Goal: Task Accomplishment & Management: Complete application form

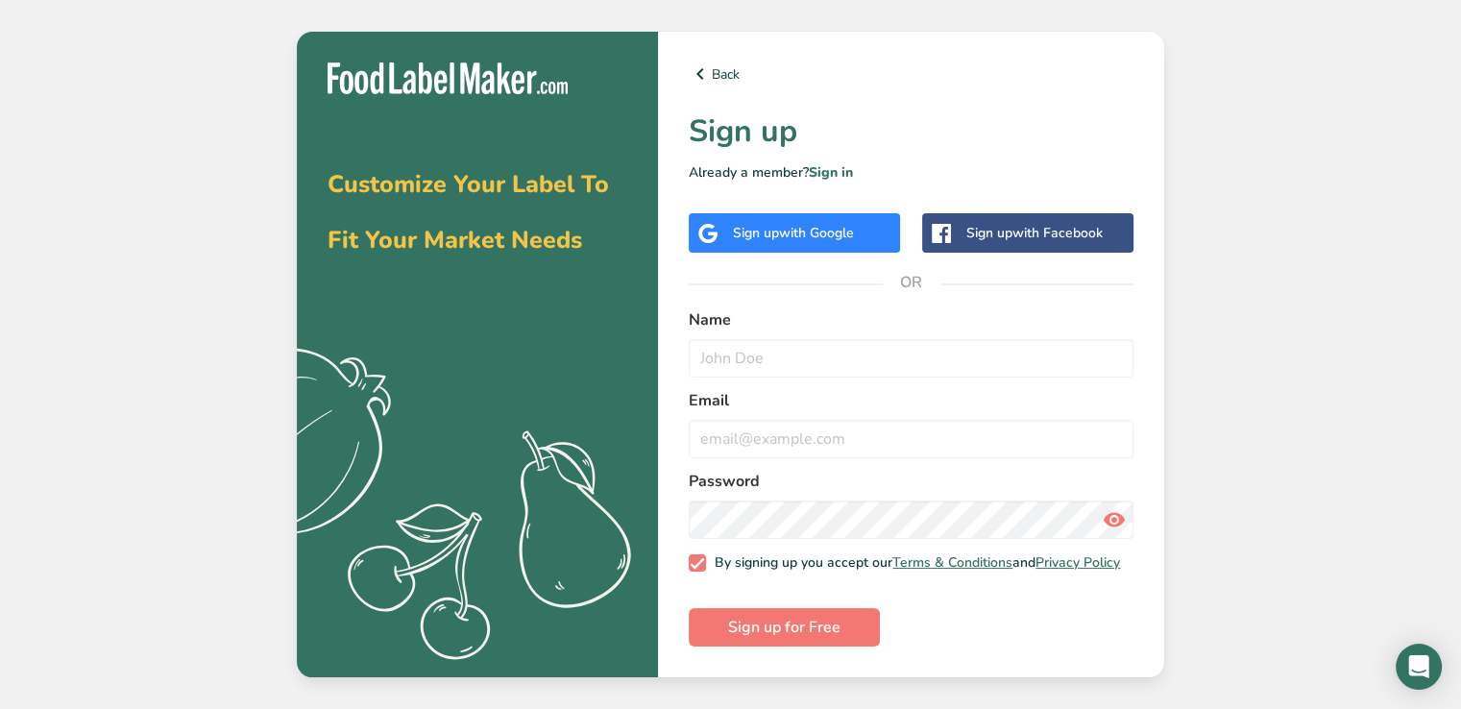
click at [998, 244] on div "Sign up with Facebook" at bounding box center [1027, 232] width 211 height 39
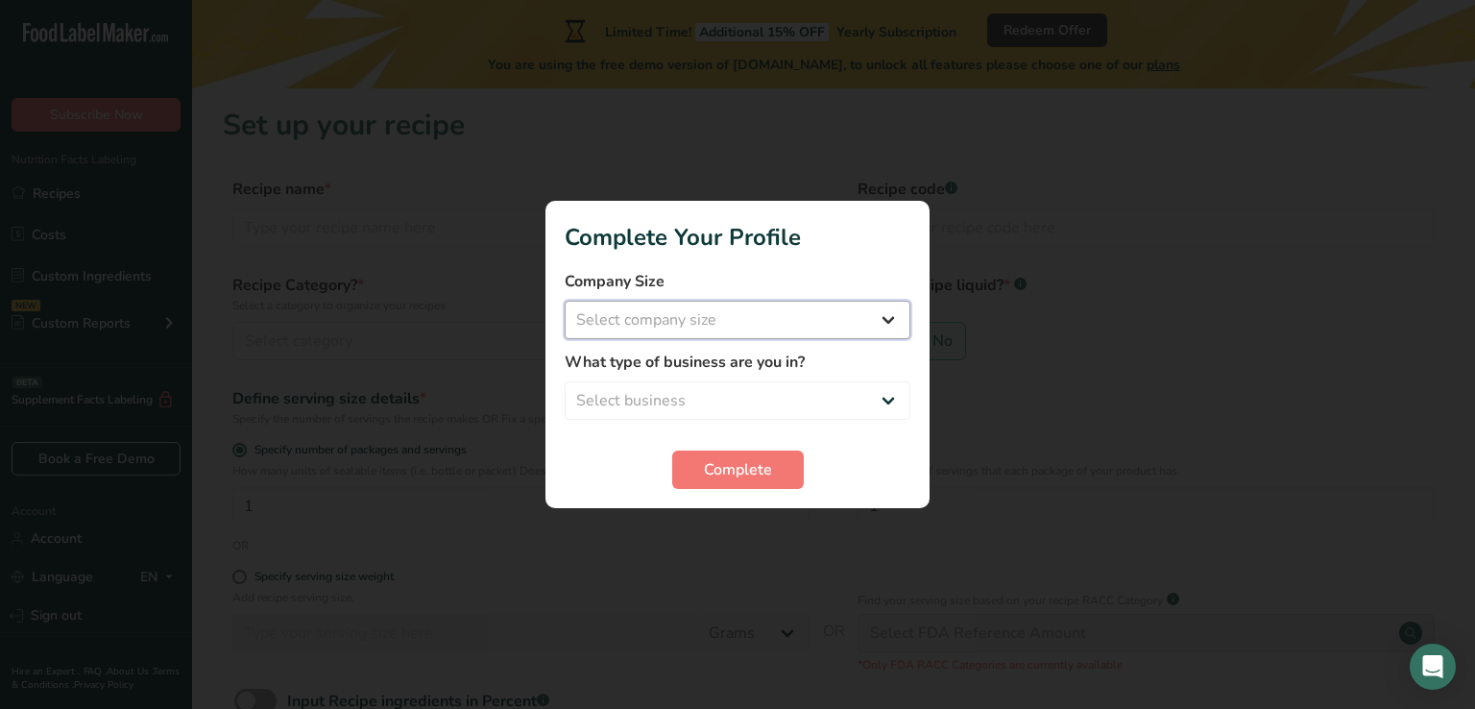
click at [864, 318] on select "Select company size Fewer than 10 Employees 10 to 50 Employees 51 to 500 Employ…" at bounding box center [738, 320] width 346 height 38
select select "1"
click at [565, 301] on select "Select company size Fewer than 10 Employees 10 to 50 Employees 51 to 500 Employ…" at bounding box center [738, 320] width 346 height 38
click at [834, 393] on select "Select business Packaged Food Manufacturer Restaurant & Cafe Bakery Meal Plans …" at bounding box center [738, 400] width 346 height 38
select select "3"
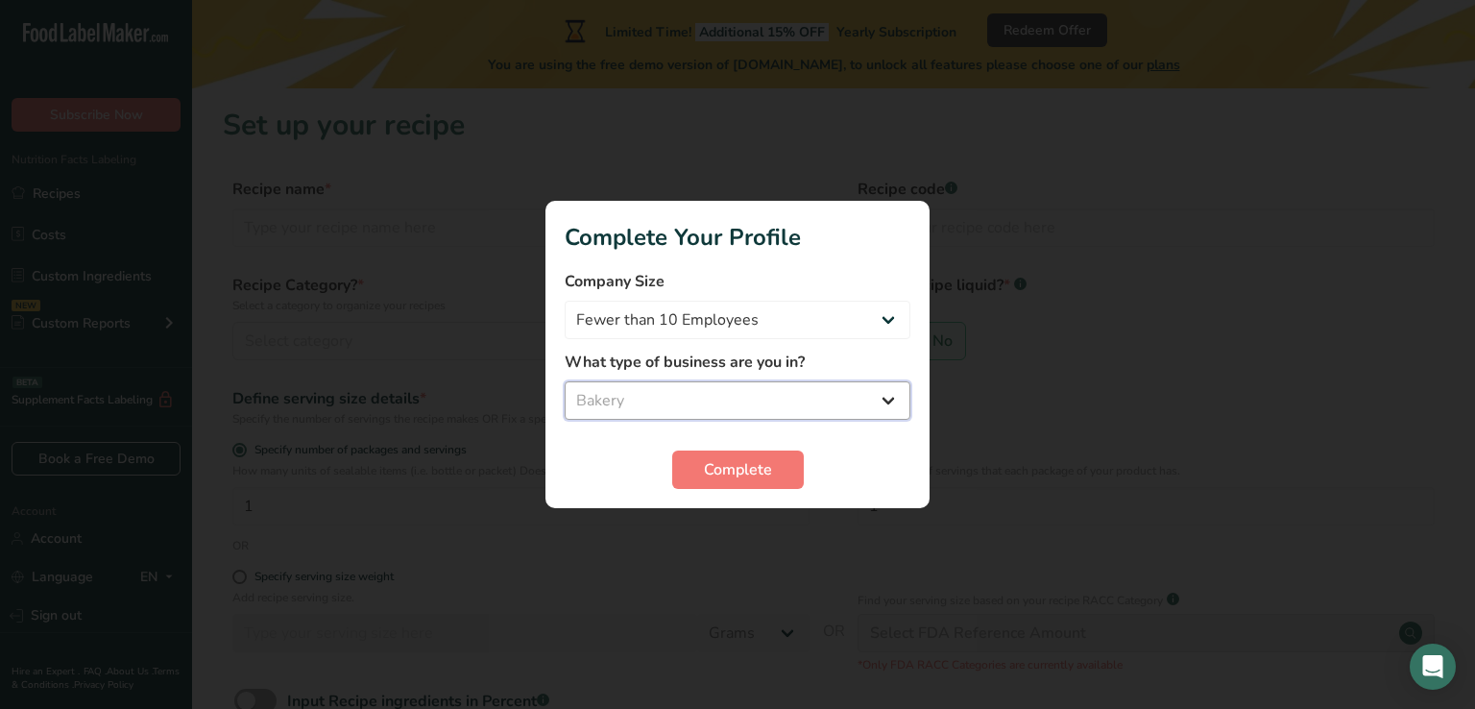
click at [565, 381] on select "Select business Packaged Food Manufacturer Restaurant & Cafe Bakery Meal Plans …" at bounding box center [738, 400] width 346 height 38
click at [729, 472] on span "Complete" at bounding box center [738, 469] width 68 height 23
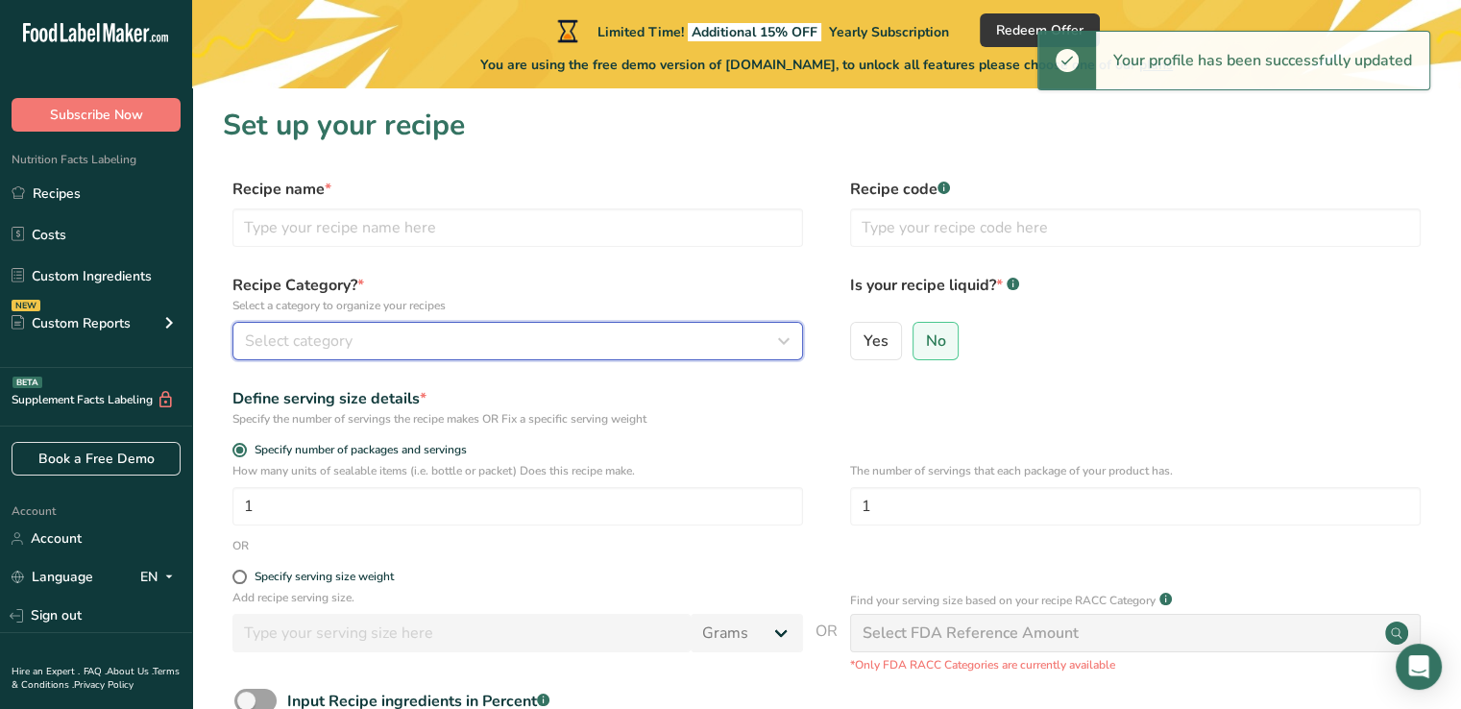
click at [462, 345] on div "Select category" at bounding box center [512, 340] width 534 height 23
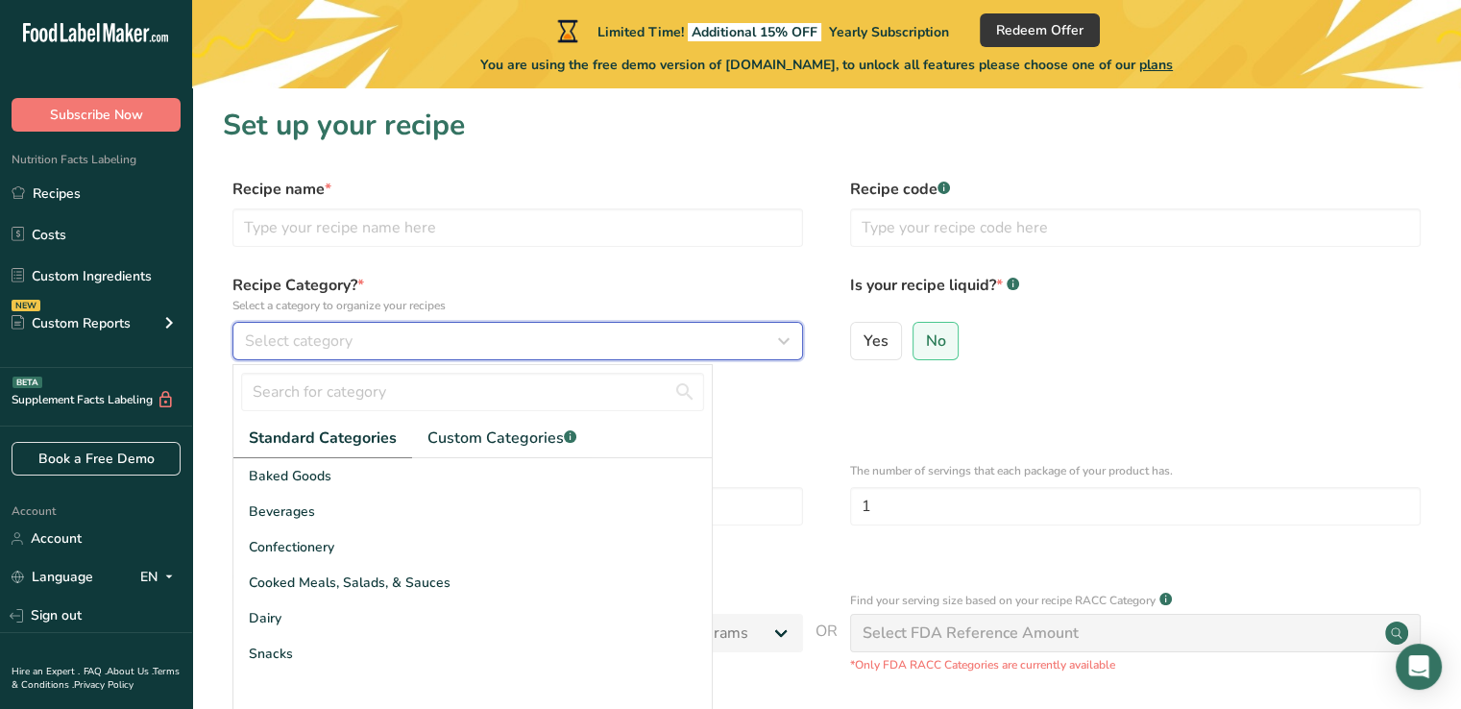
click at [447, 338] on div "Select category" at bounding box center [512, 340] width 534 height 23
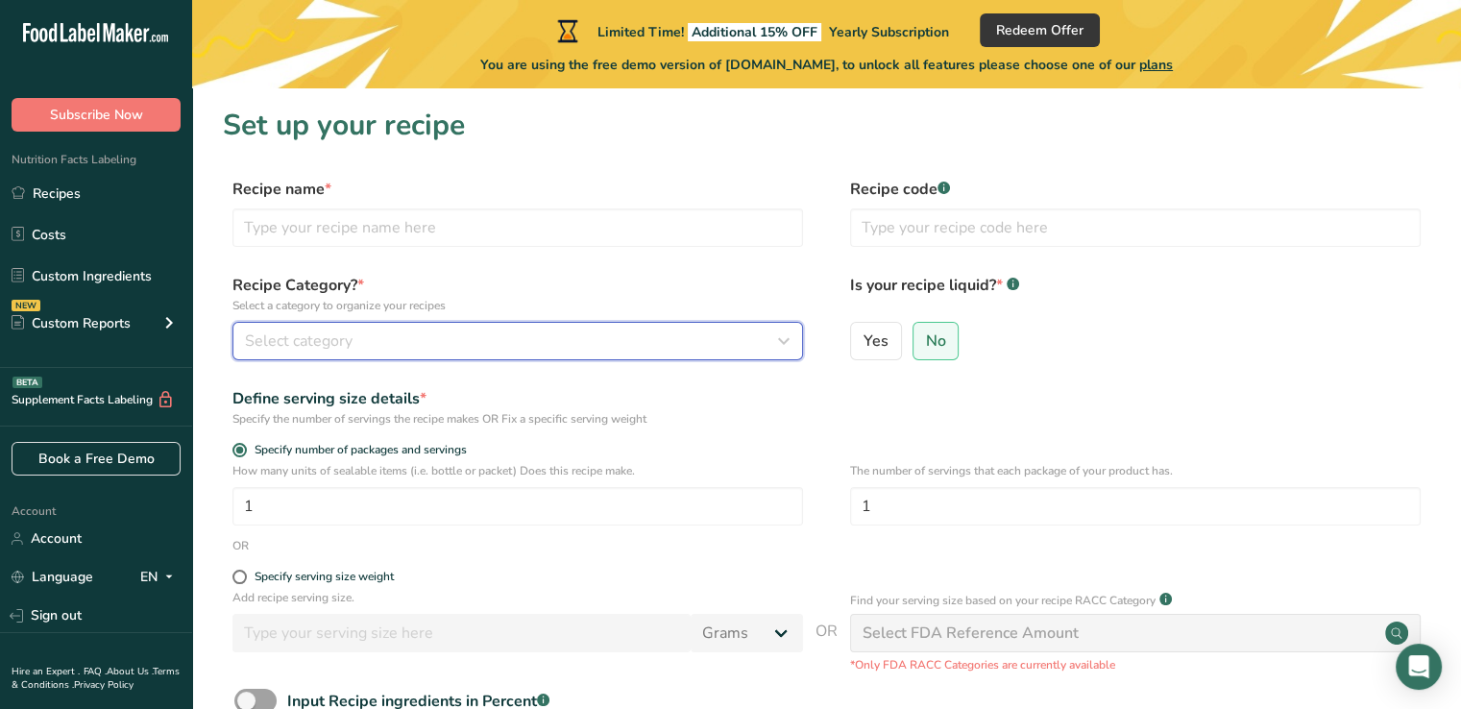
click at [447, 338] on div "Select category" at bounding box center [512, 340] width 534 height 23
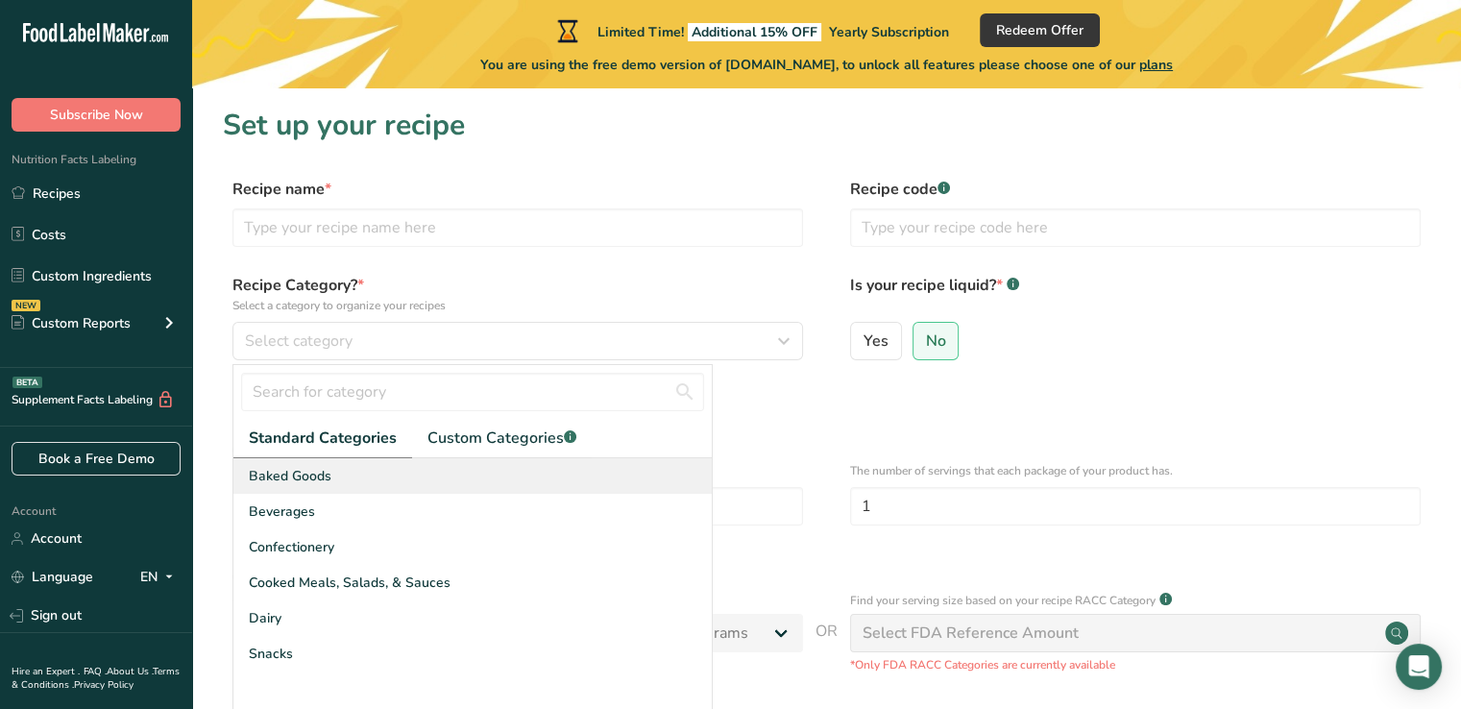
click at [326, 475] on span "Baked Goods" at bounding box center [290, 476] width 83 height 20
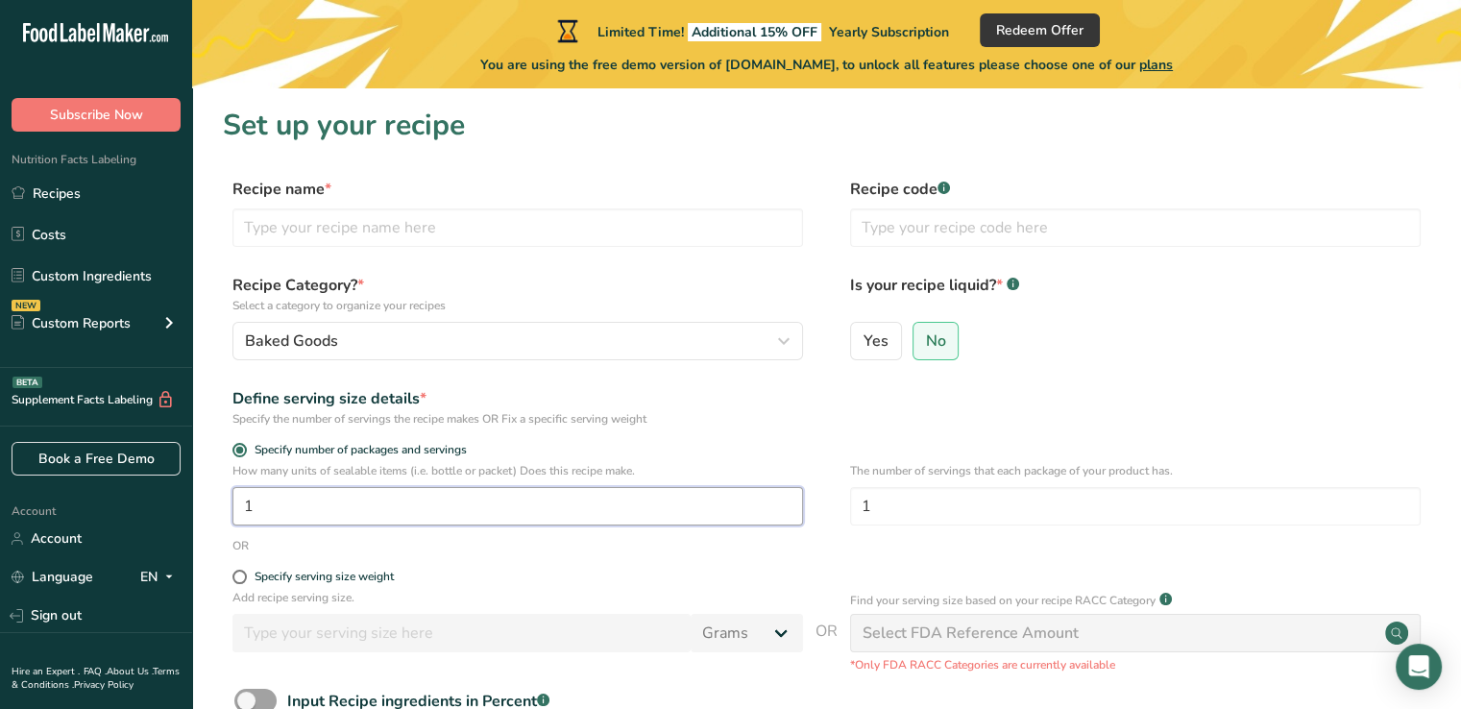
click at [363, 516] on input "1" at bounding box center [517, 506] width 570 height 38
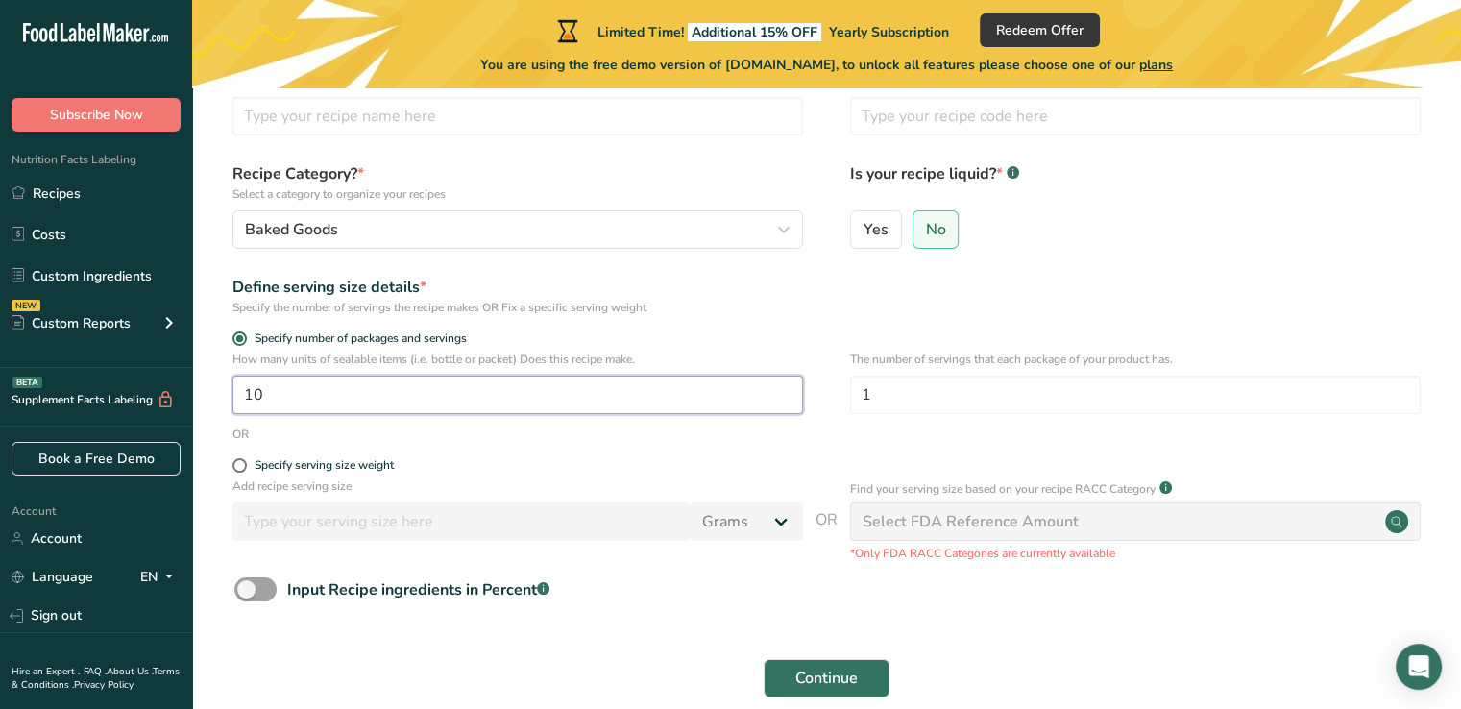
scroll to position [204, 0]
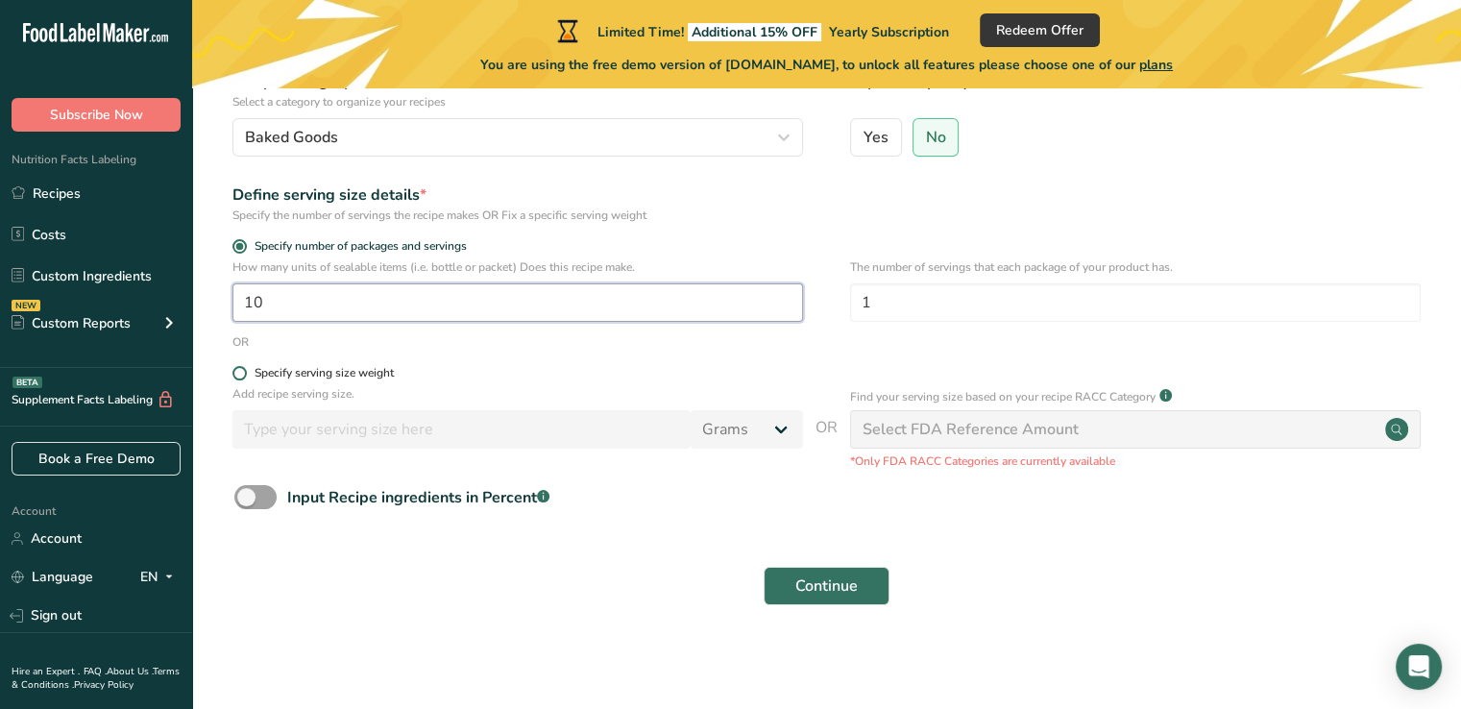
type input "10"
click at [240, 374] on span at bounding box center [239, 373] width 14 height 14
click at [240, 374] on input "Specify serving size weight" at bounding box center [238, 373] width 12 height 12
radio input "true"
radio input "false"
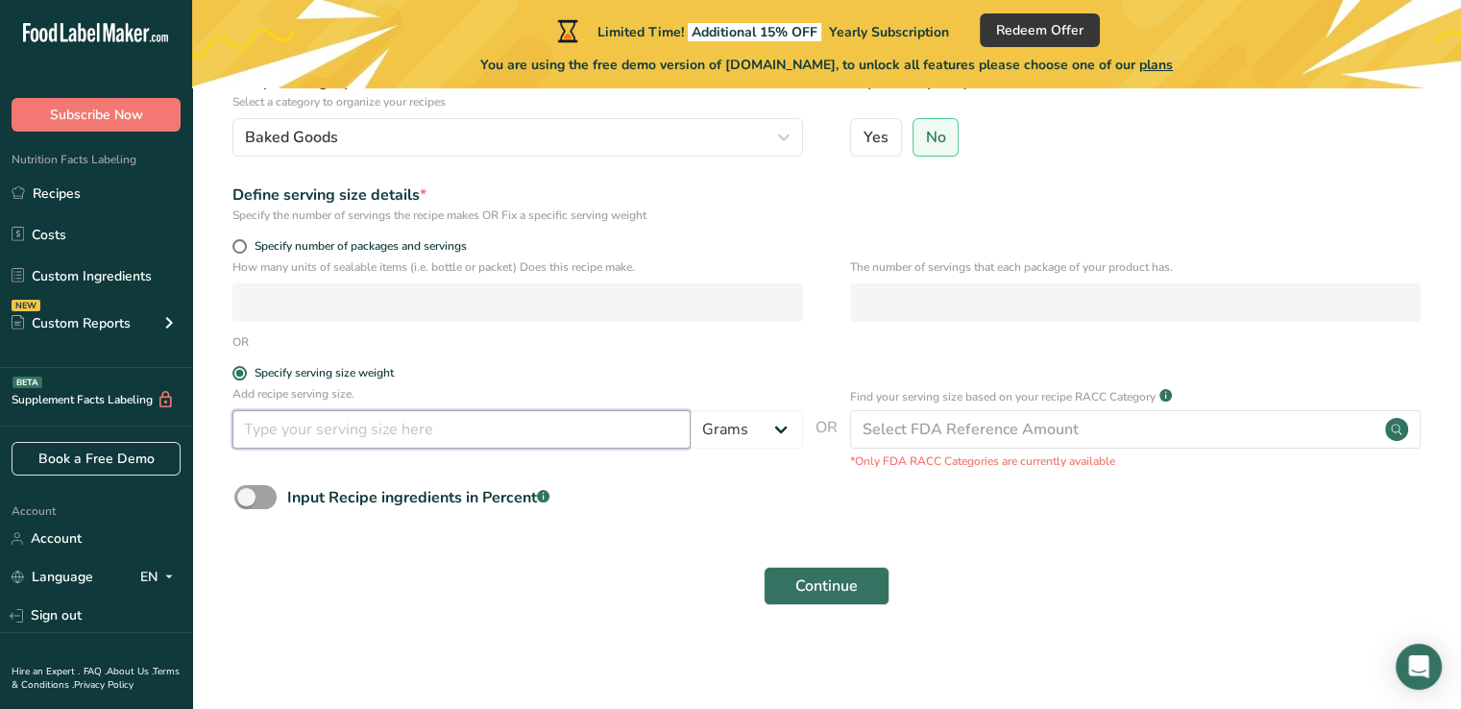
click at [296, 435] on input "number" at bounding box center [461, 429] width 458 height 38
click at [233, 249] on label "Specify number of packages and servings" at bounding box center [517, 246] width 570 height 14
click at [233, 249] on input "Specify number of packages and servings" at bounding box center [238, 246] width 12 height 12
radio input "true"
radio input "false"
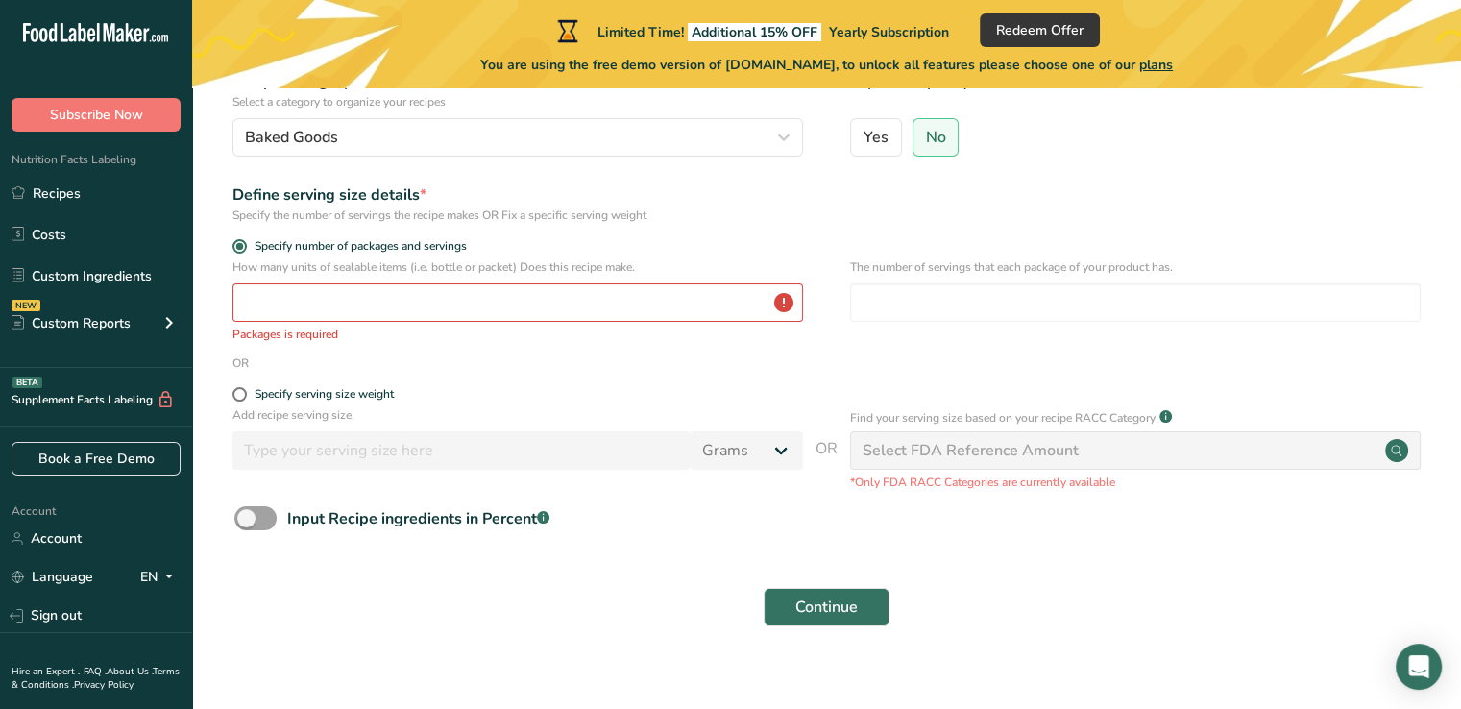
drag, startPoint x: 237, startPoint y: 252, endPoint x: 347, endPoint y: 295, distance: 117.7
click at [291, 274] on form "Recipe name * Recipe code .a-a{fill:#347362;}.b-a{fill:#fff;} Recipe Category? …" at bounding box center [826, 306] width 1207 height 664
click at [394, 308] on input "number" at bounding box center [517, 302] width 570 height 38
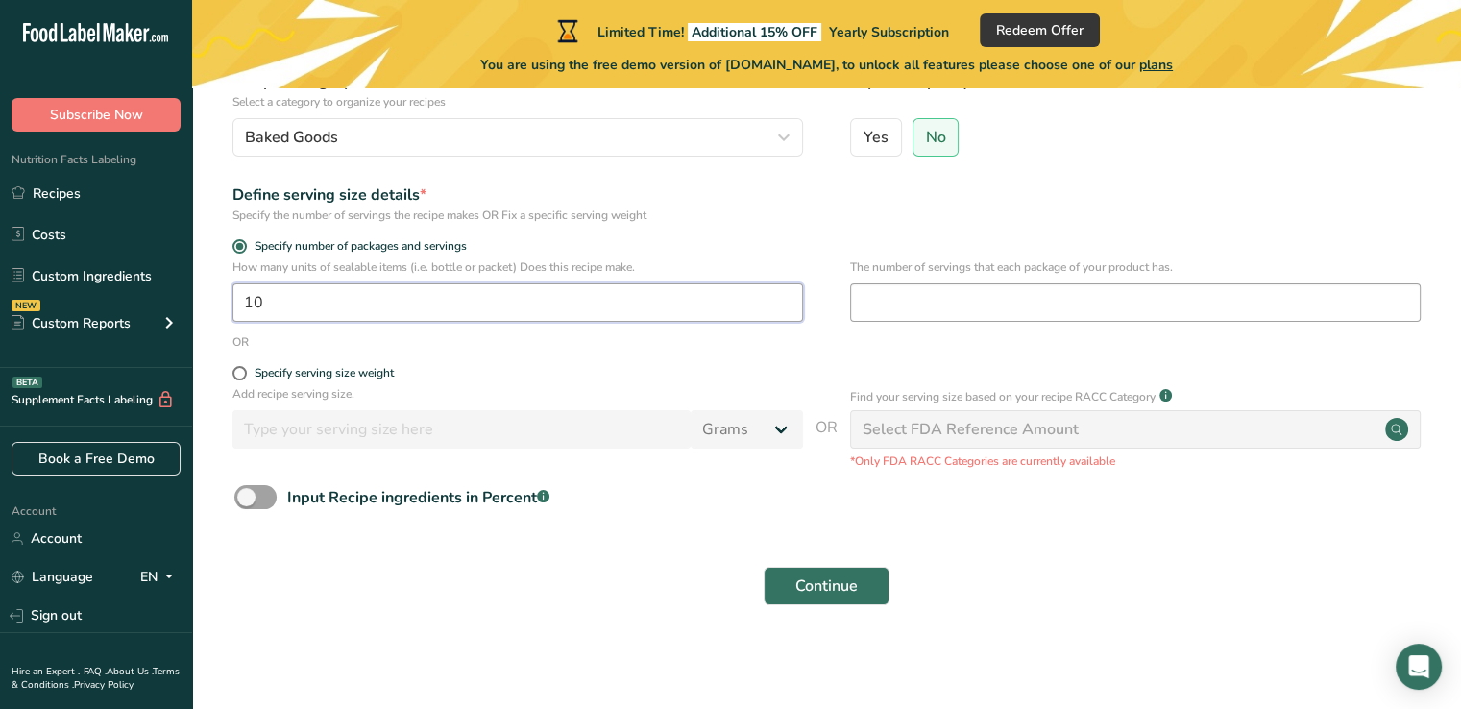
type input "10"
click at [939, 305] on input "number" at bounding box center [1135, 302] width 570 height 38
type input "10"
click at [672, 349] on div "OR" at bounding box center [826, 341] width 1207 height 17
drag, startPoint x: 859, startPoint y: 574, endPoint x: 342, endPoint y: 476, distance: 525.9
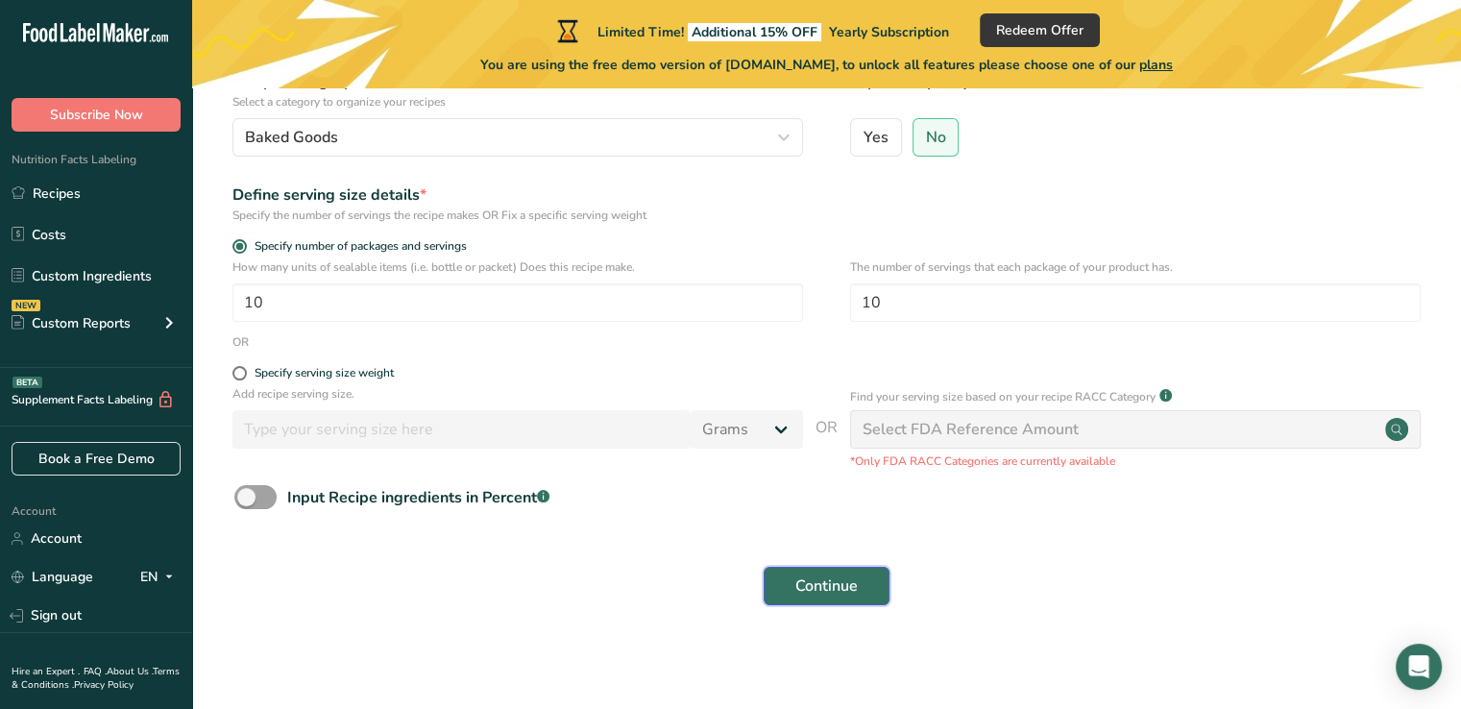
click at [342, 476] on form "Recipe name * Recipe code .a-a{fill:#347362;}.b-a{fill:#fff;} Recipe Category? …" at bounding box center [826, 295] width 1207 height 642
drag, startPoint x: 319, startPoint y: 506, endPoint x: 803, endPoint y: 584, distance: 490.2
click at [690, 561] on form "Recipe name * Recipe code .a-a{fill:#347362;}.b-a{fill:#fff;} Recipe Category? …" at bounding box center [826, 295] width 1207 height 642
click at [850, 592] on span "Continue" at bounding box center [826, 585] width 62 height 23
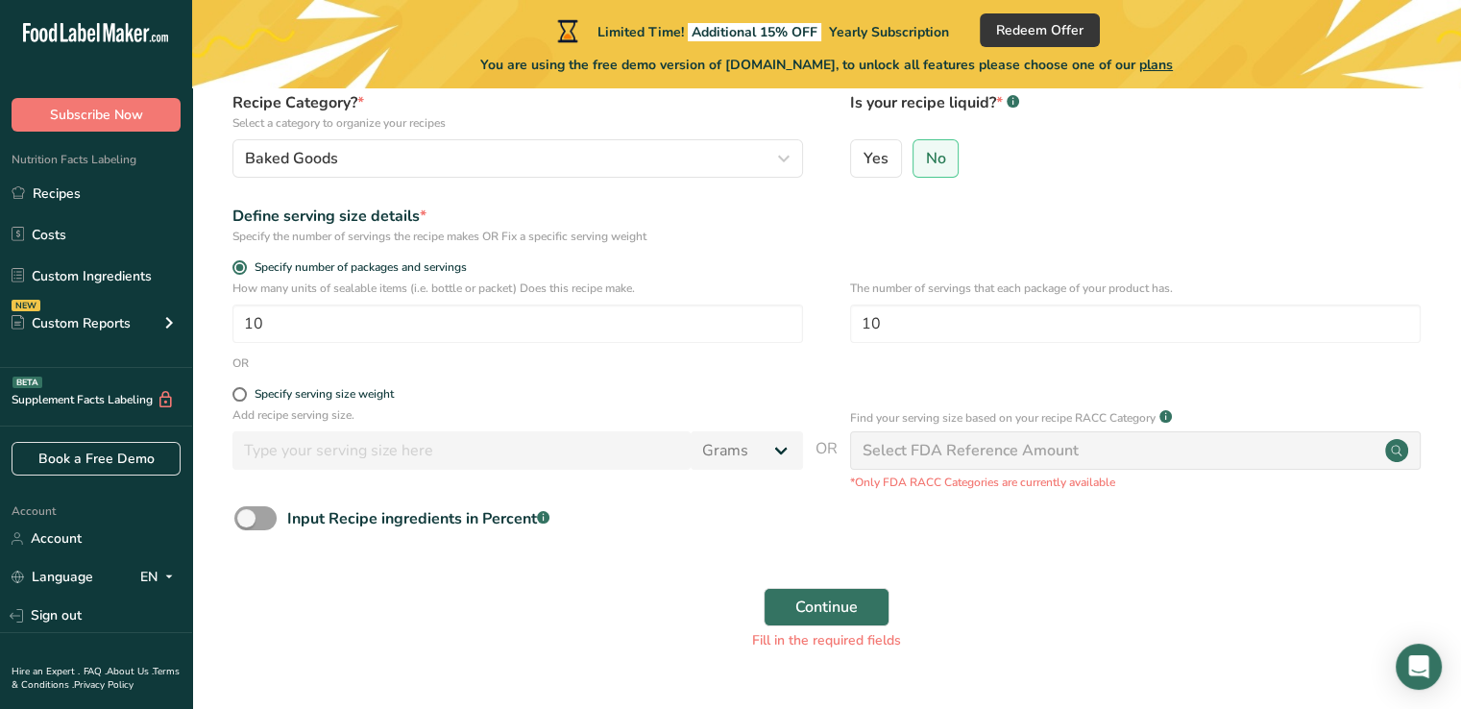
click at [1001, 458] on div "Select FDA Reference Amount" at bounding box center [970, 450] width 216 height 23
click at [1058, 448] on div "Select FDA Reference Amount" at bounding box center [970, 450] width 216 height 23
click at [1406, 455] on icon at bounding box center [1396, 450] width 23 height 23
click at [1402, 454] on circle at bounding box center [1396, 450] width 23 height 23
click at [946, 158] on label "No" at bounding box center [935, 158] width 47 height 38
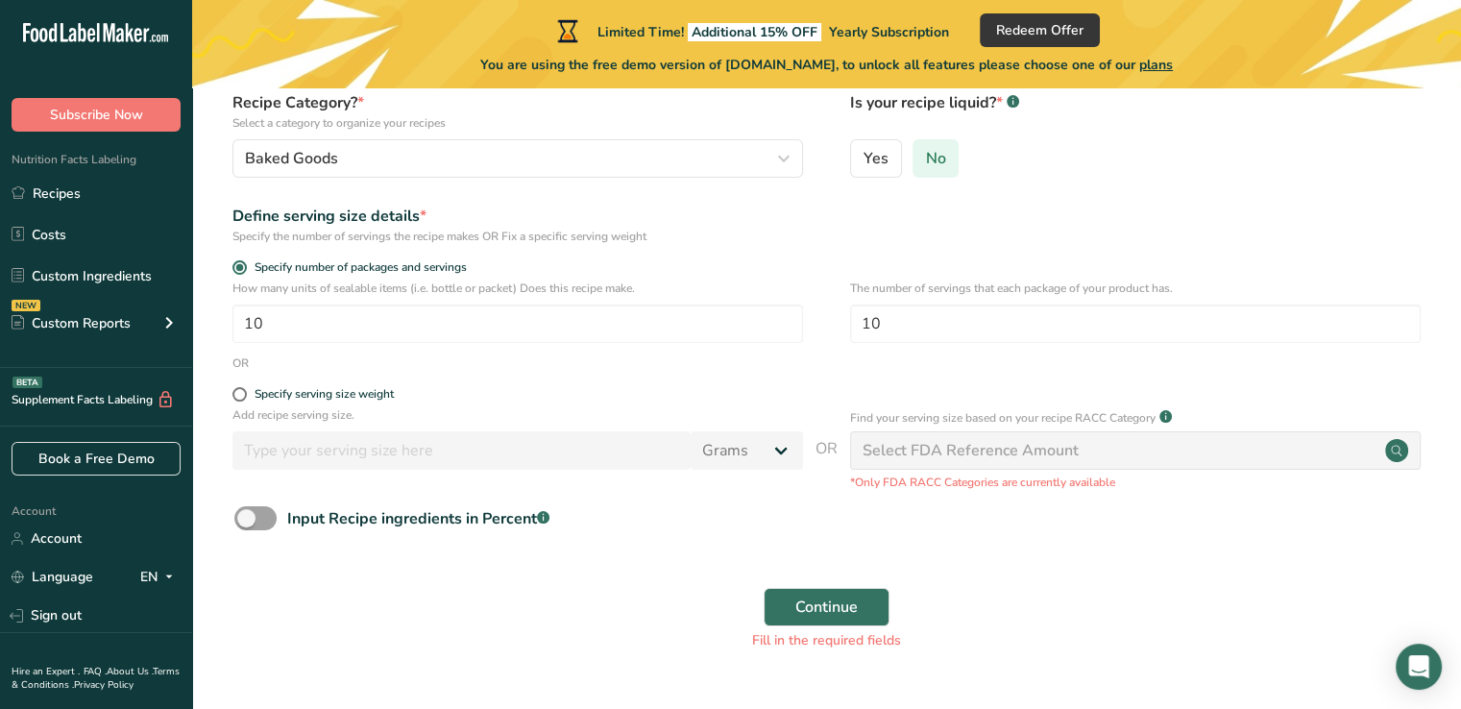
click at [926, 158] on input "No" at bounding box center [919, 158] width 12 height 12
click at [839, 600] on span "Continue" at bounding box center [826, 606] width 62 height 23
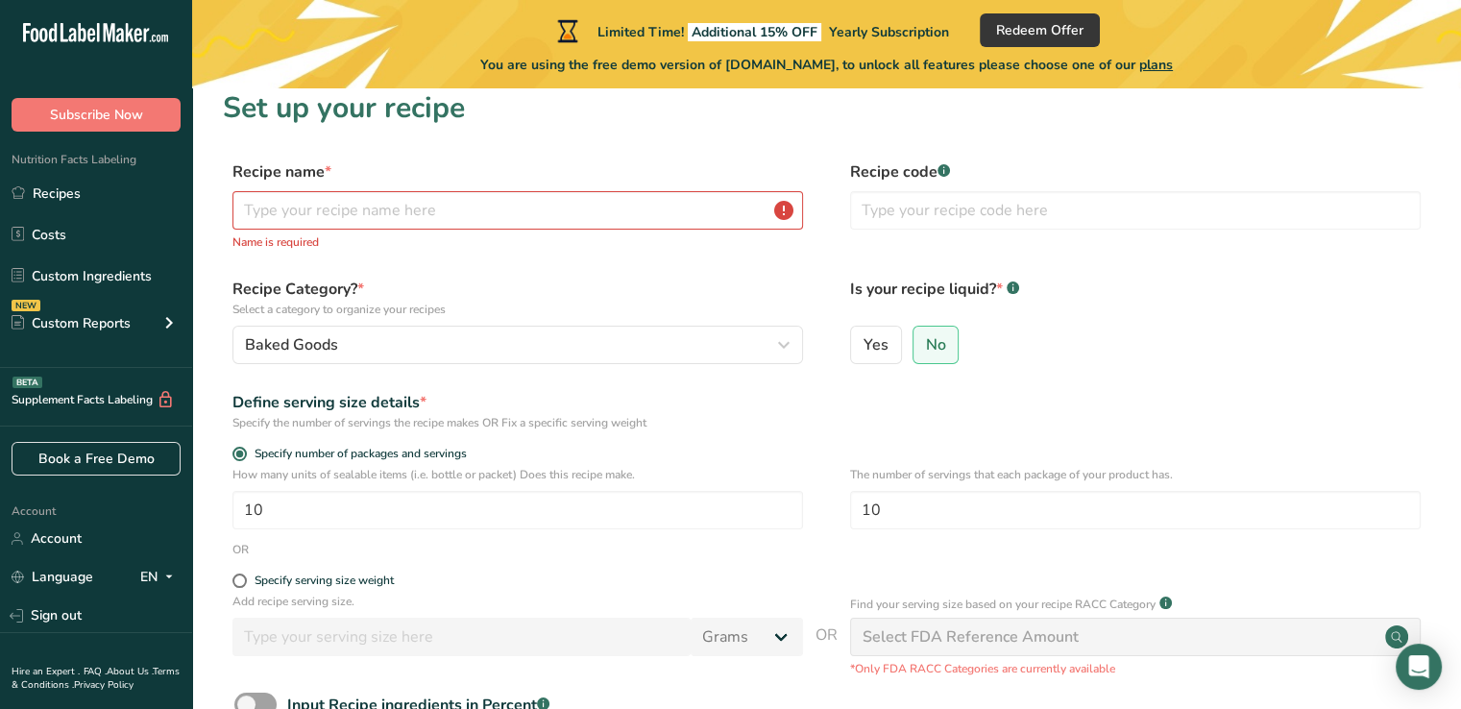
scroll to position [0, 0]
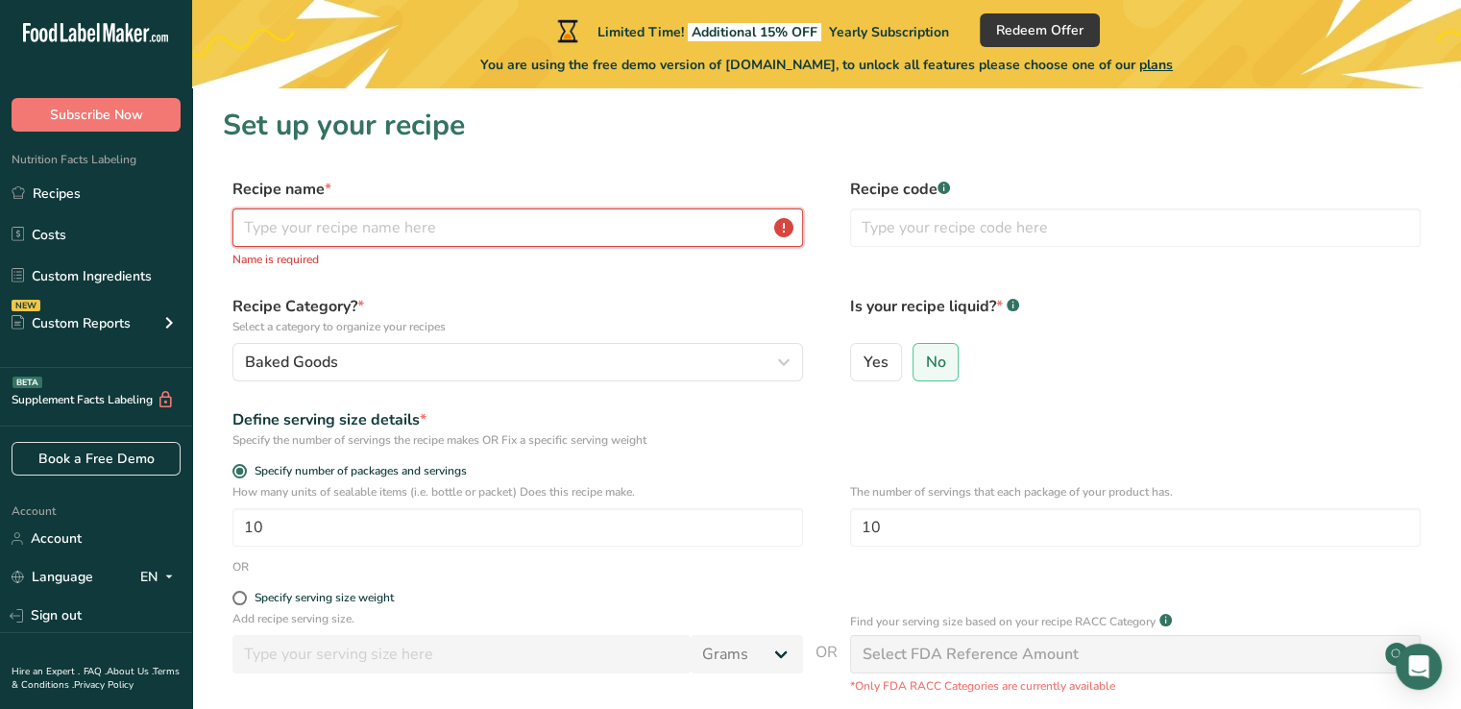
click at [665, 231] on input "text" at bounding box center [517, 227] width 570 height 38
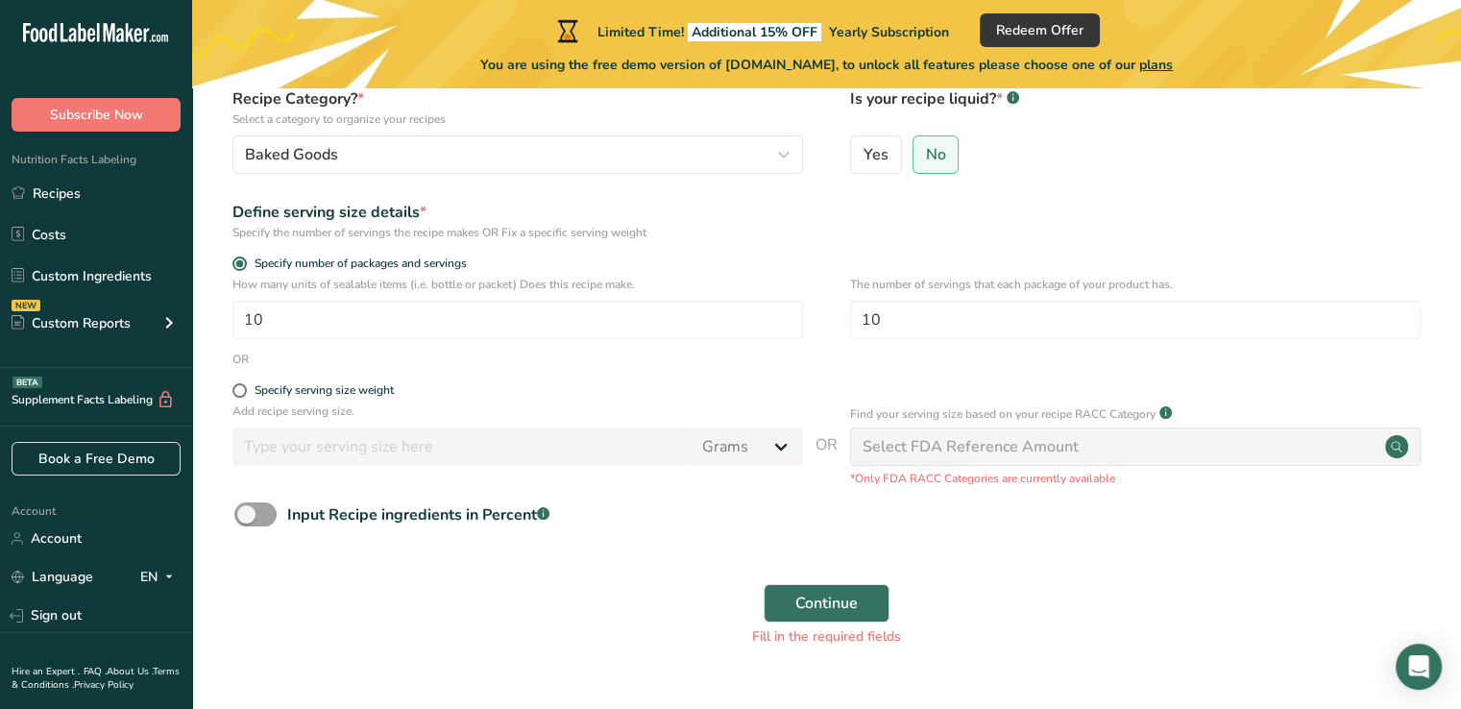
scroll to position [229, 0]
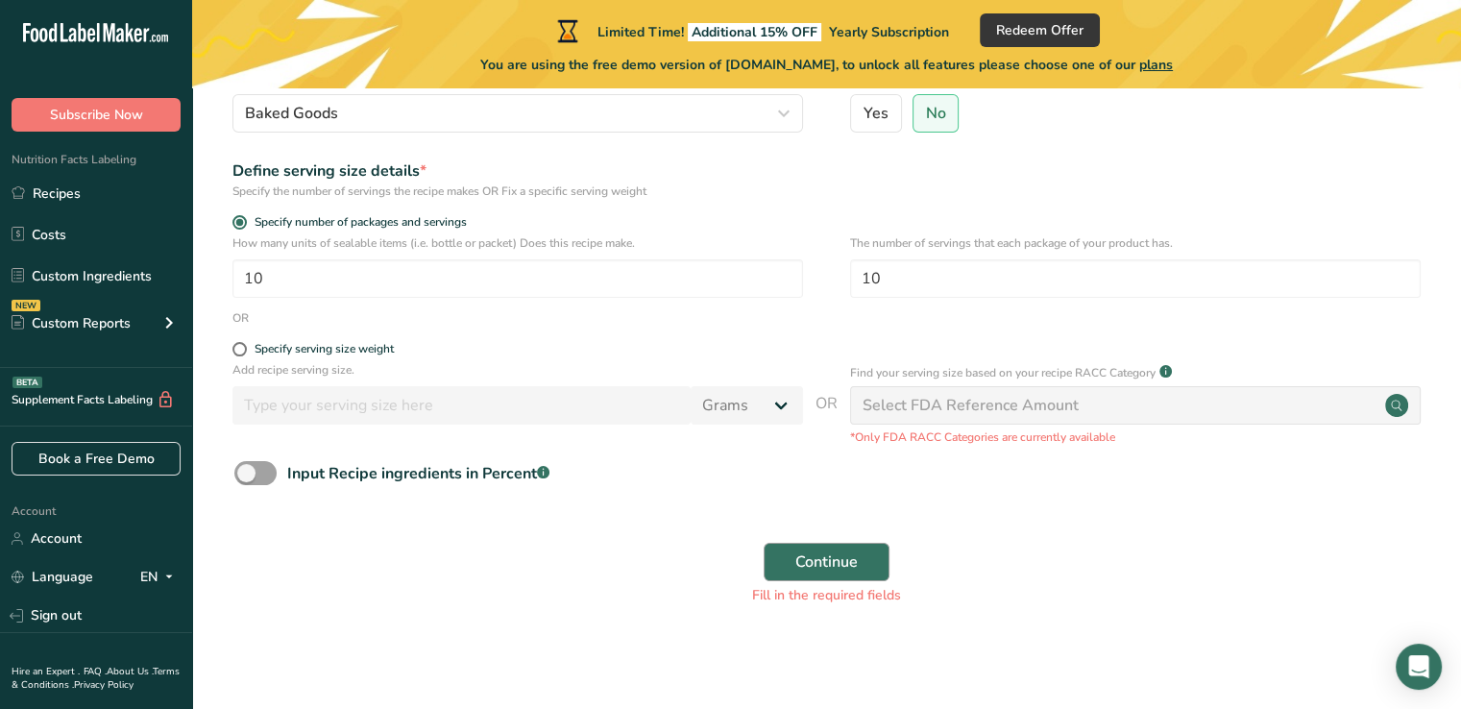
type input "Power Protein Muffins"
click at [819, 558] on span "Continue" at bounding box center [826, 561] width 62 height 23
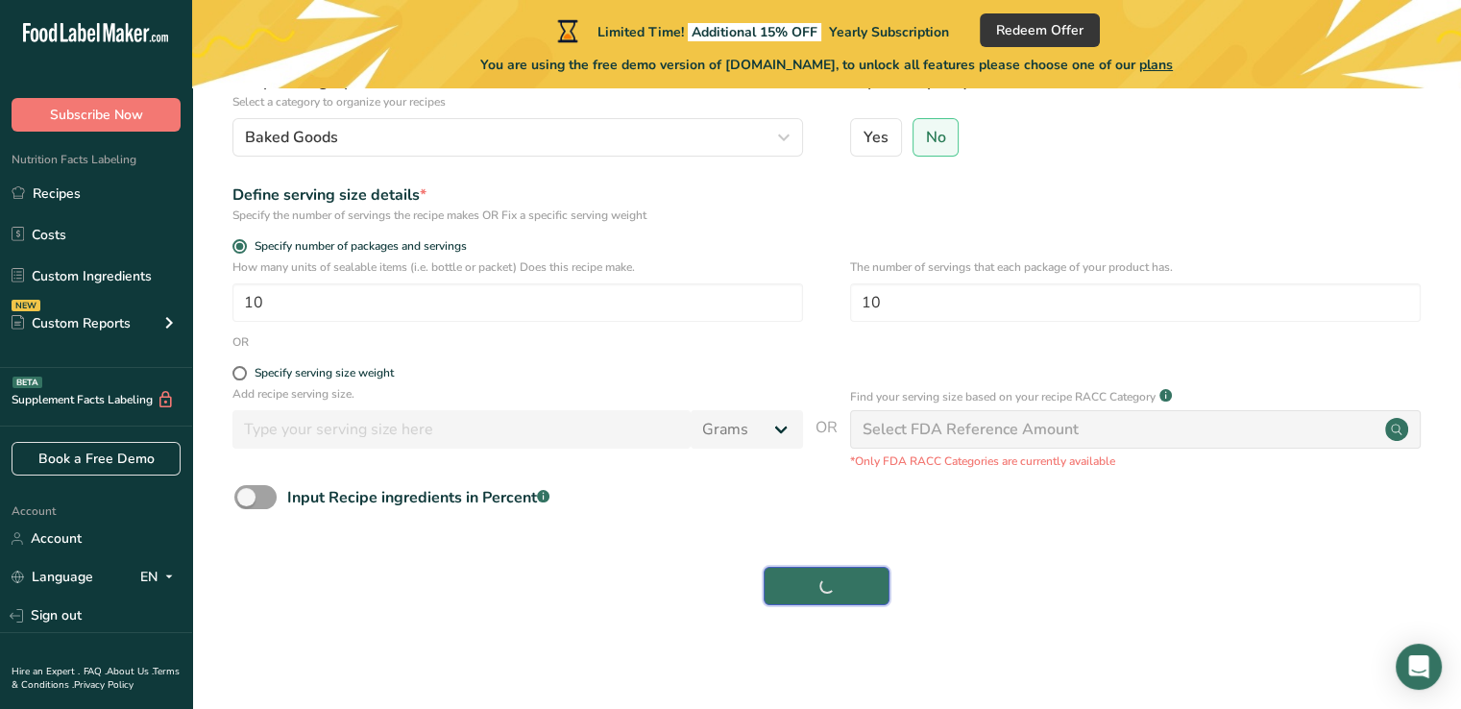
scroll to position [204, 0]
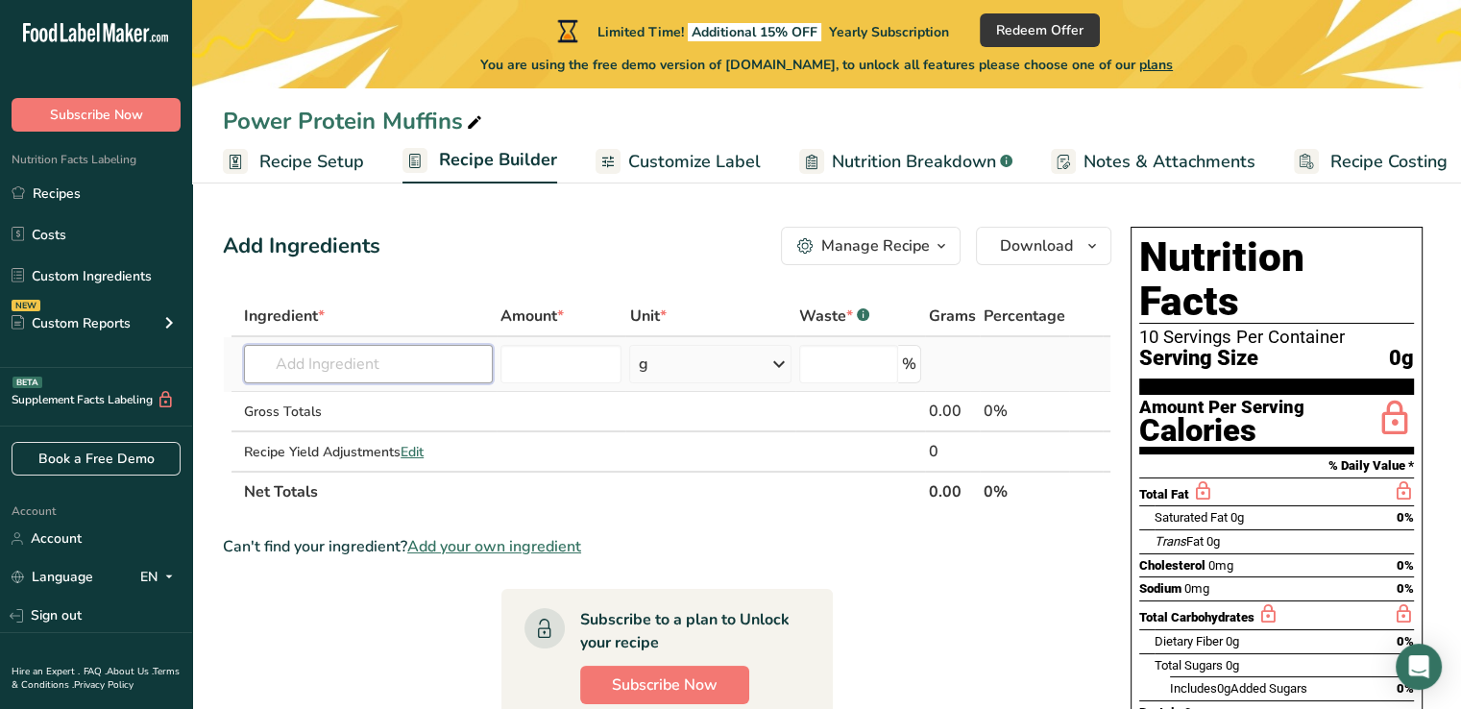
click at [364, 358] on input "text" at bounding box center [368, 364] width 249 height 38
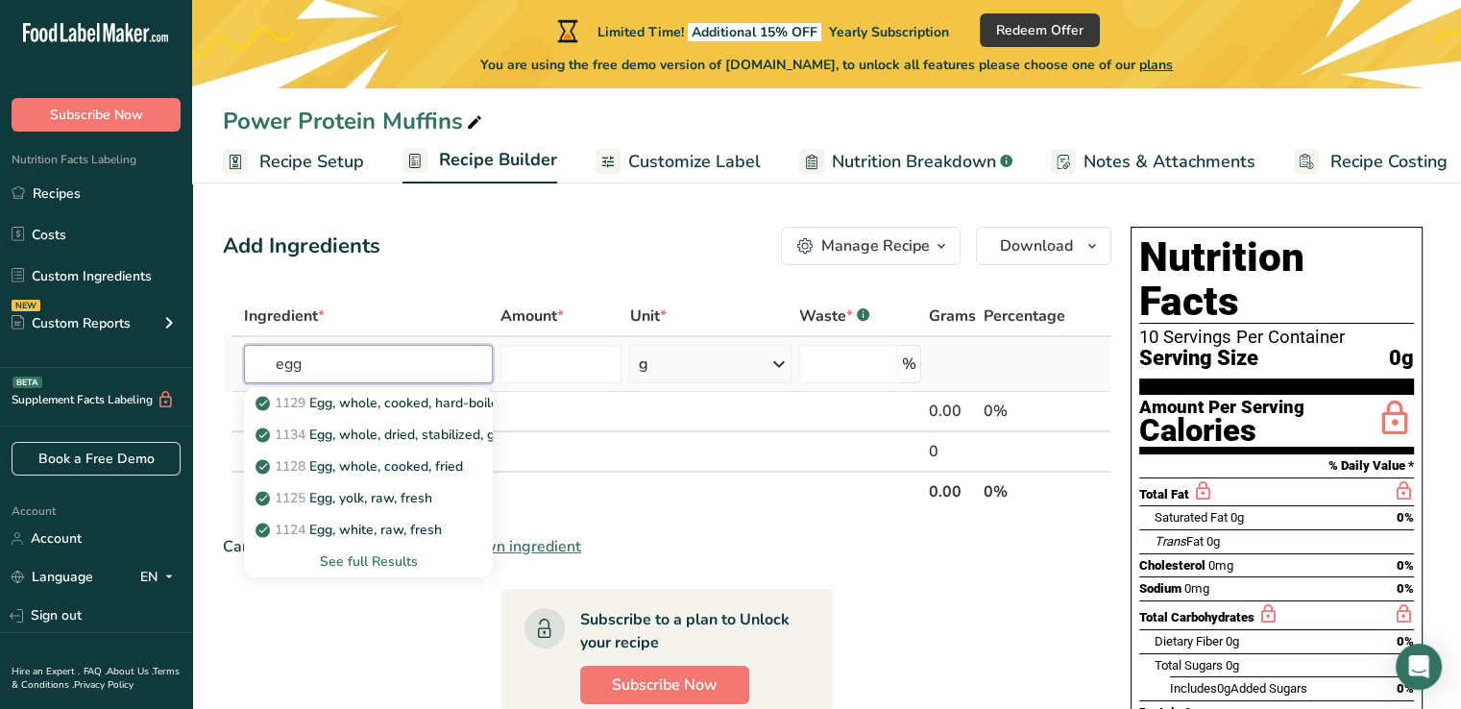
type input "egg"
click at [373, 564] on div "See full Results" at bounding box center [368, 561] width 218 height 20
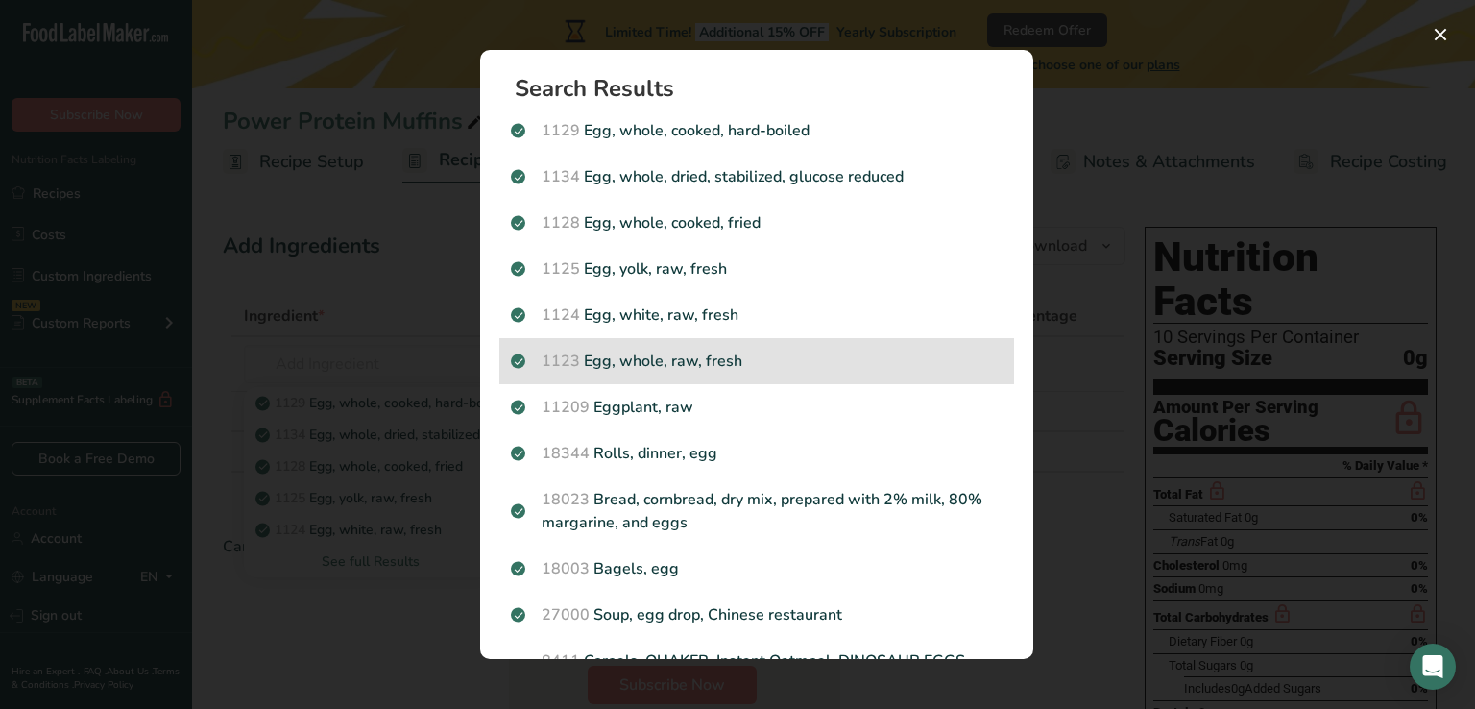
click at [686, 370] on p "1123 Egg, whole, raw, fresh" at bounding box center [757, 361] width 492 height 23
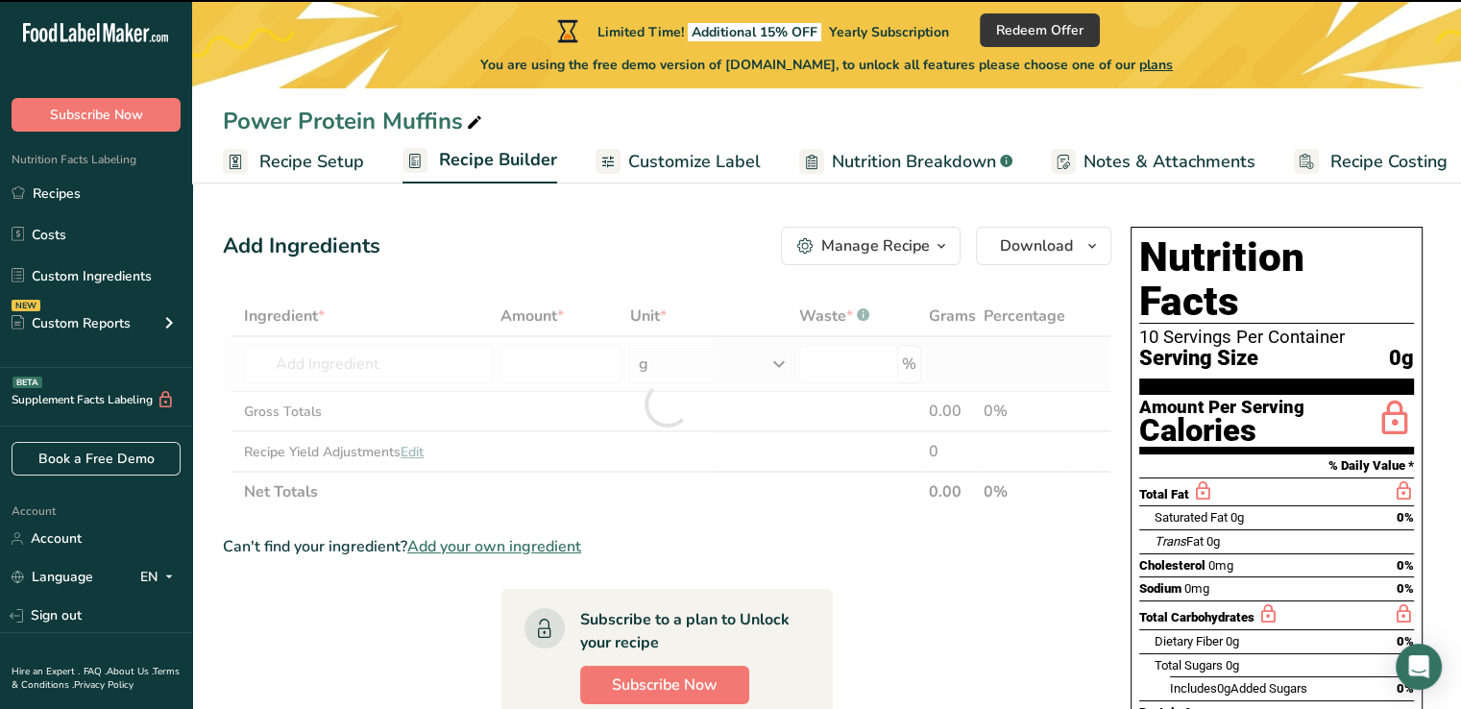
type input "0"
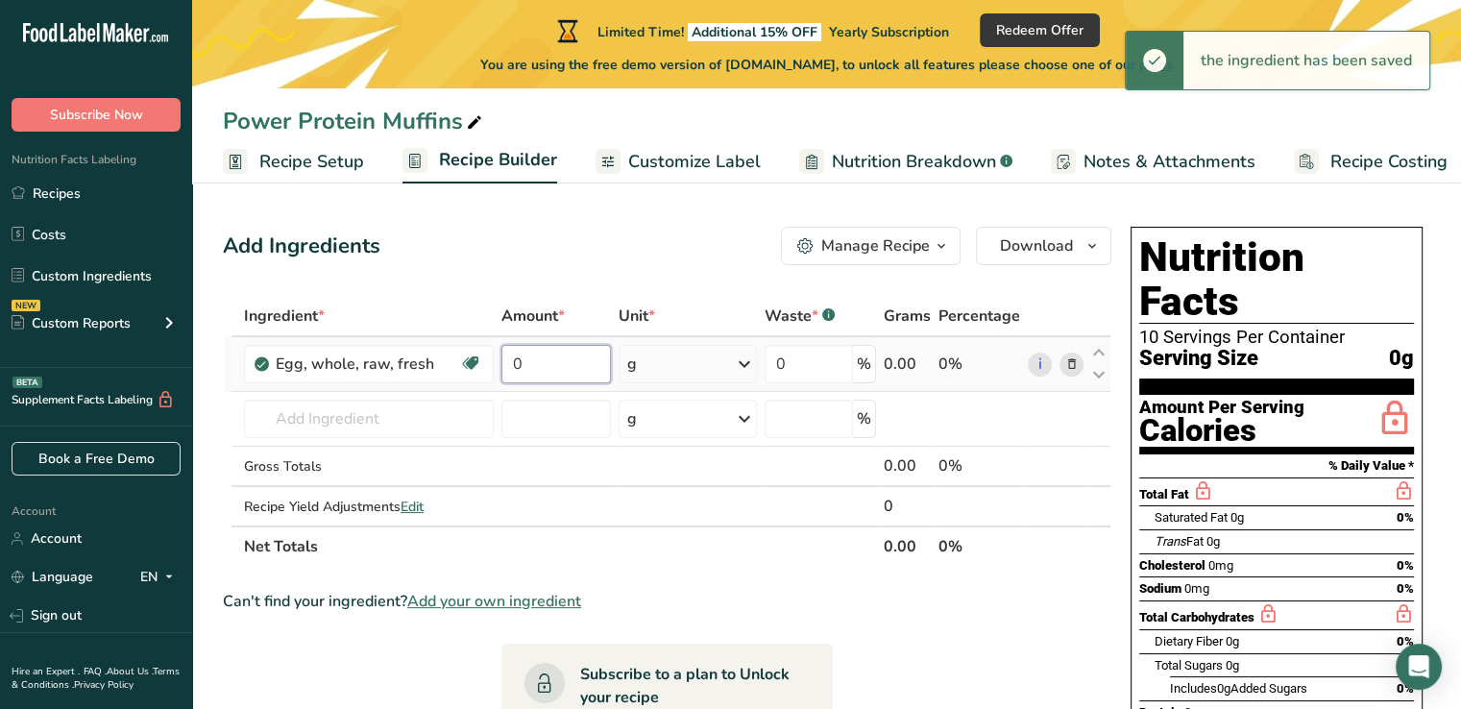
click at [519, 371] on input "0" at bounding box center [555, 364] width 109 height 38
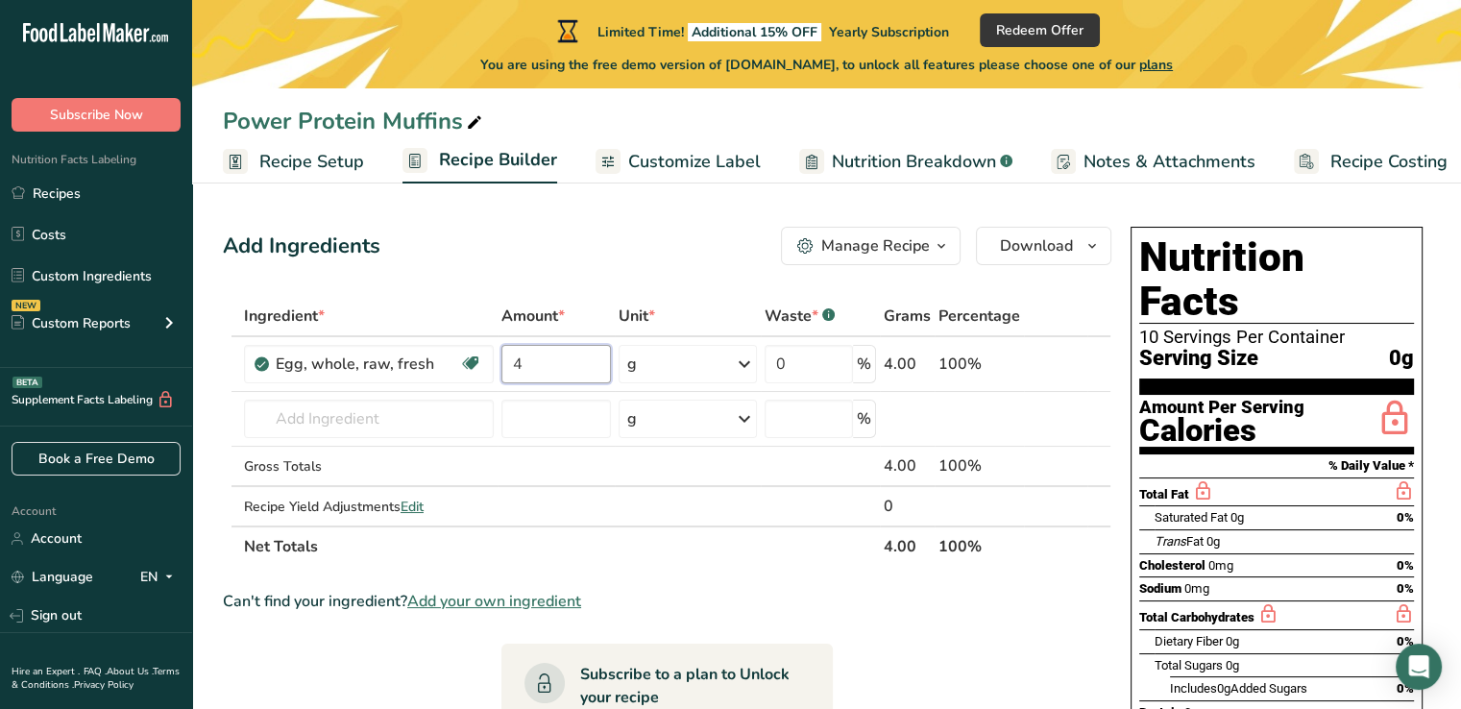
type input "4"
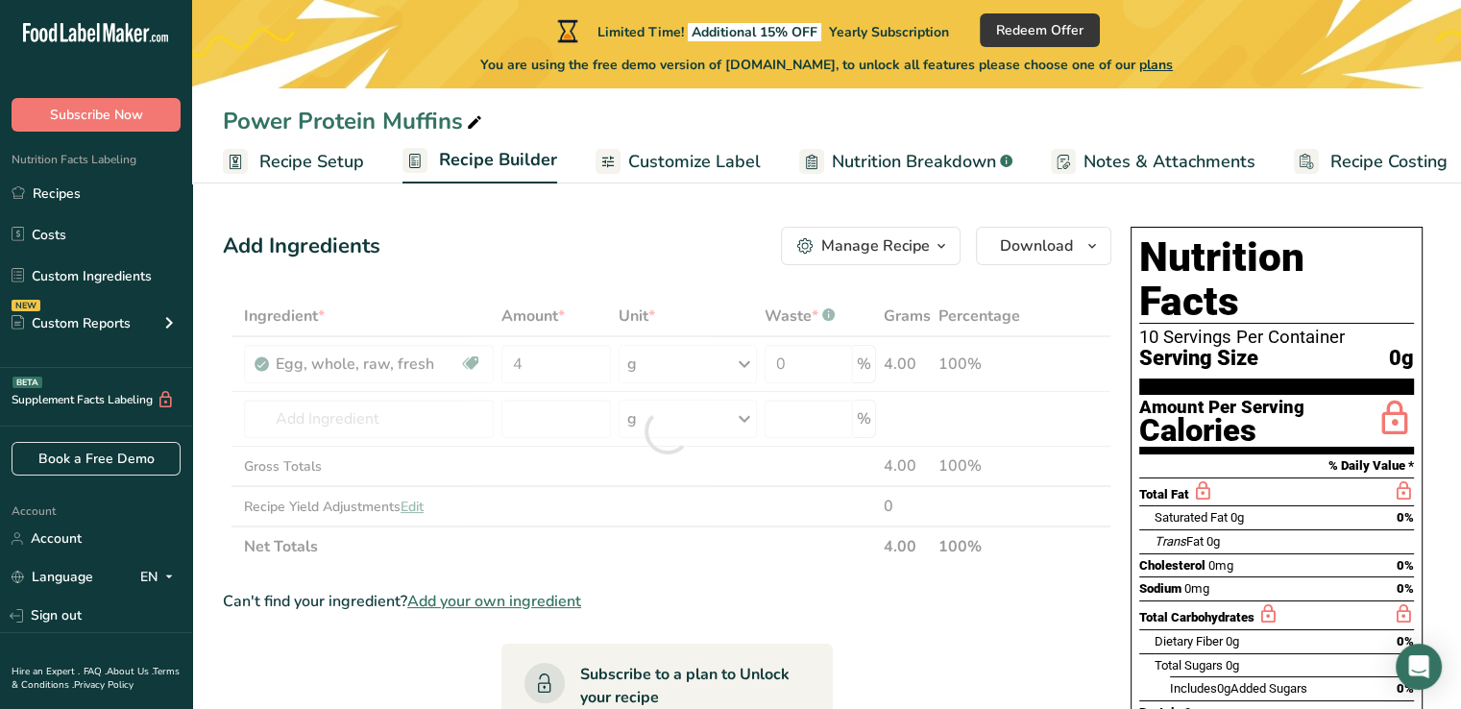
click at [866, 611] on section "Ingredient * Amount * Unit * Waste * .a-a{fill:#347362;}.b-a{fill:#fff;} Grams …" at bounding box center [667, 708] width 888 height 825
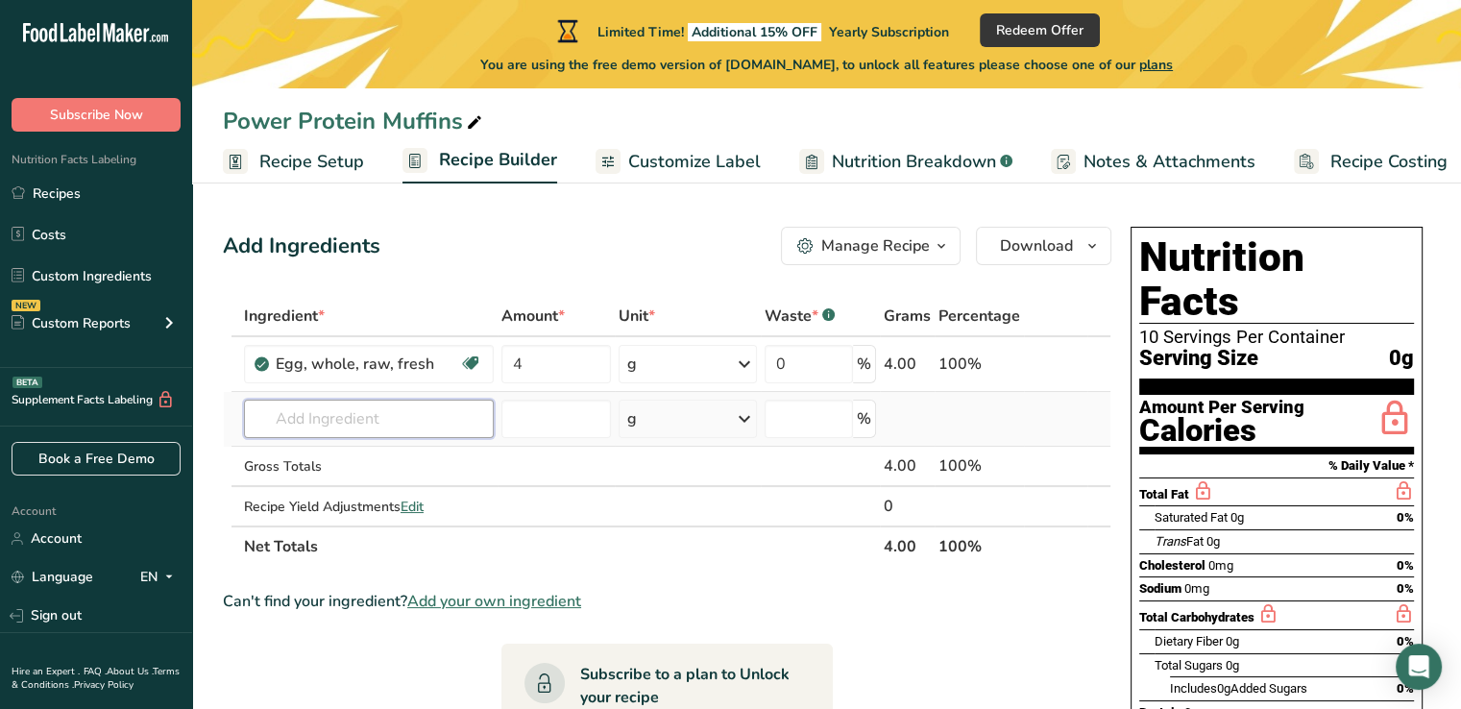
click at [289, 430] on input "text" at bounding box center [369, 419] width 250 height 38
click at [287, 429] on input "text" at bounding box center [369, 419] width 250 height 38
type input "K"
click at [940, 238] on icon "button" at bounding box center [940, 246] width 15 height 24
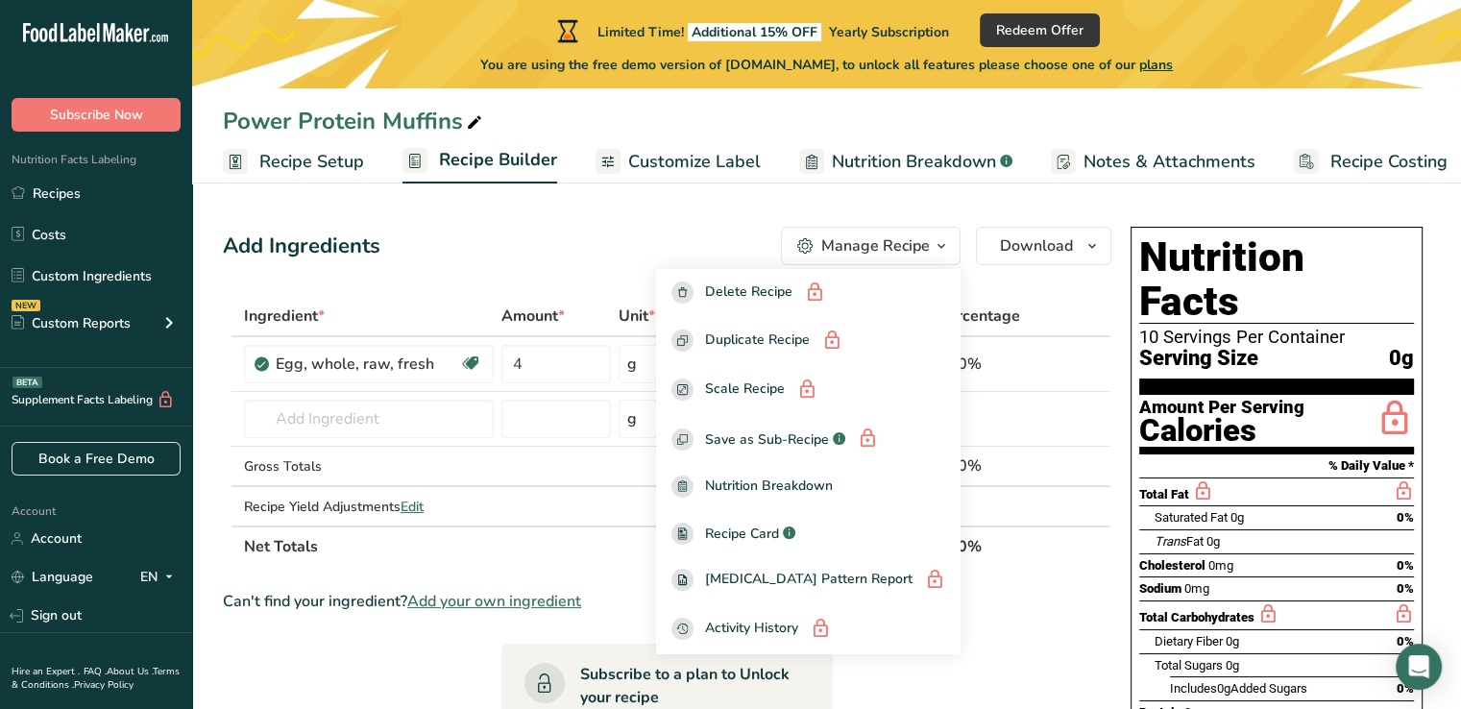
click at [940, 244] on icon "button" at bounding box center [940, 246] width 15 height 24
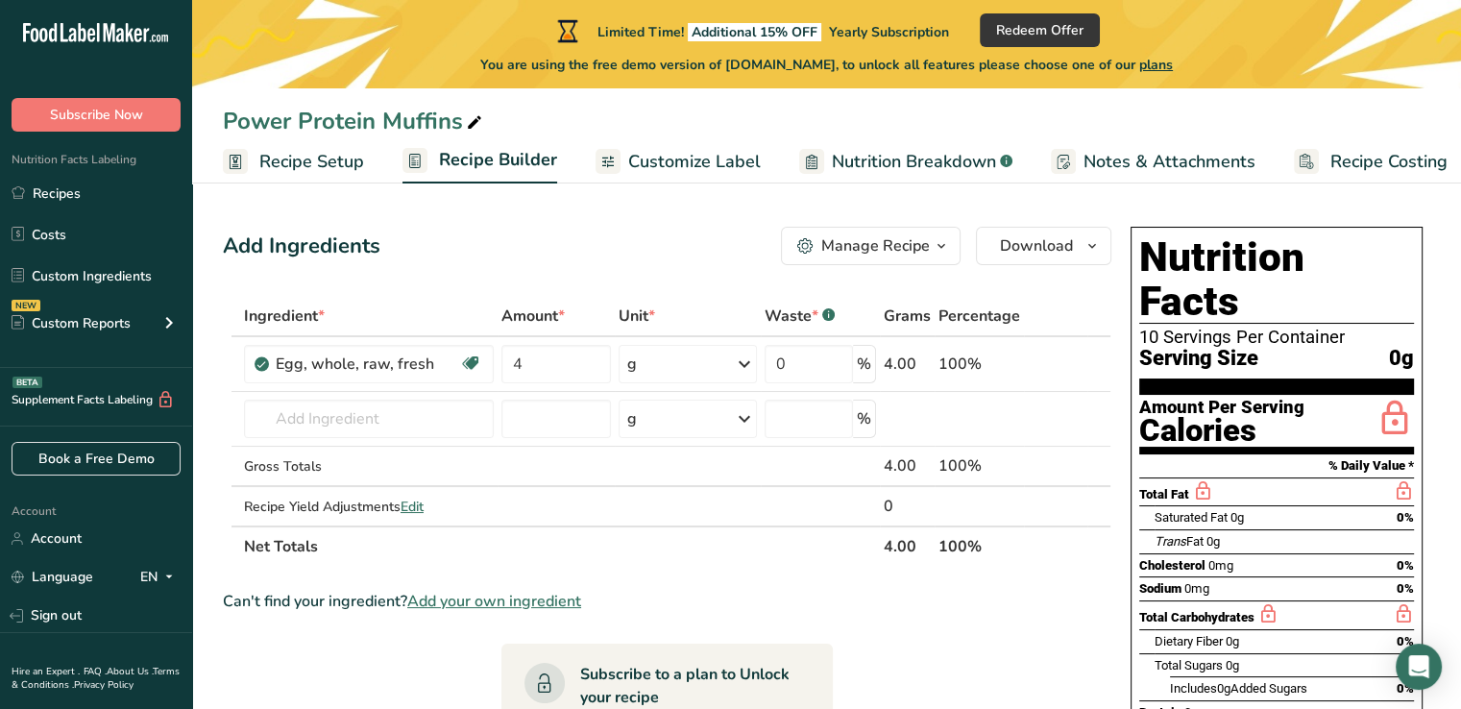
click at [923, 154] on span "Nutrition Breakdown" at bounding box center [914, 162] width 164 height 26
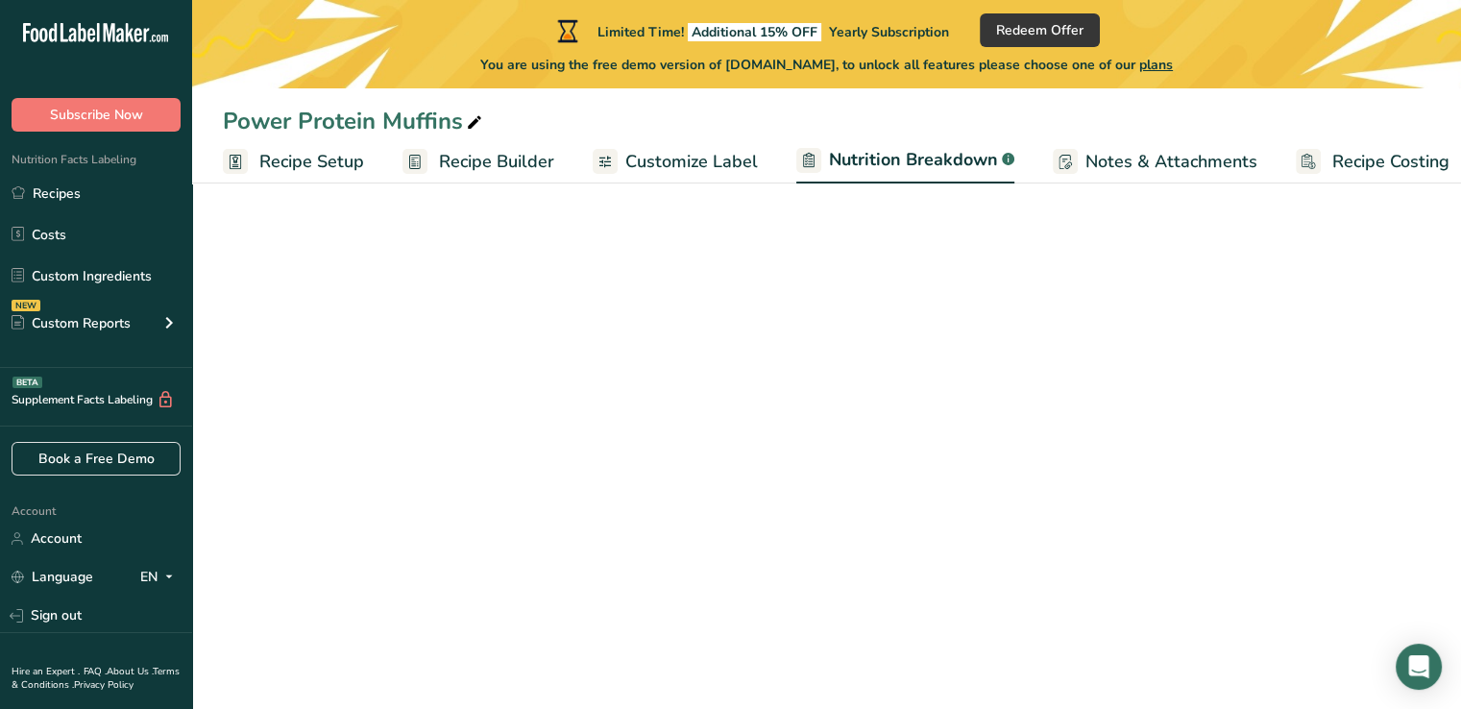
scroll to position [0, 18]
select select "Calories"
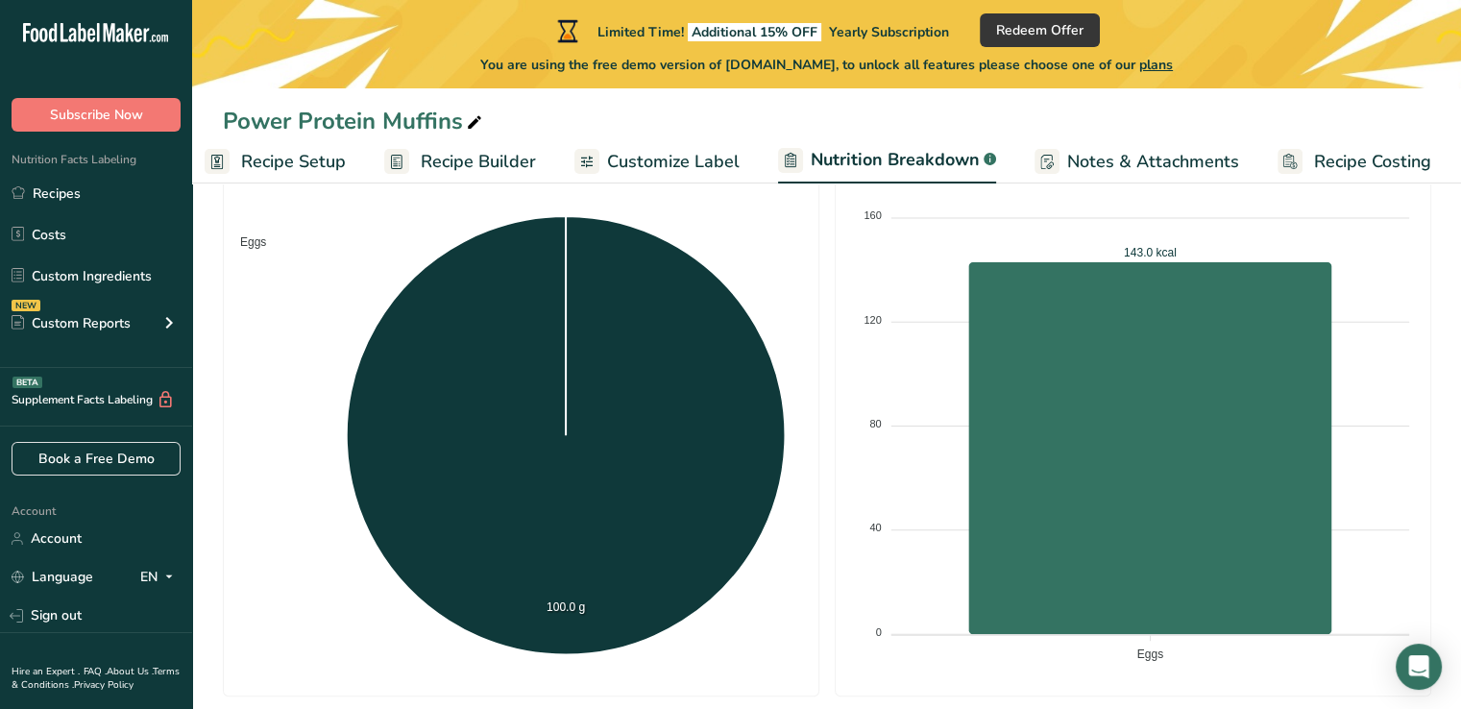
scroll to position [0, 0]
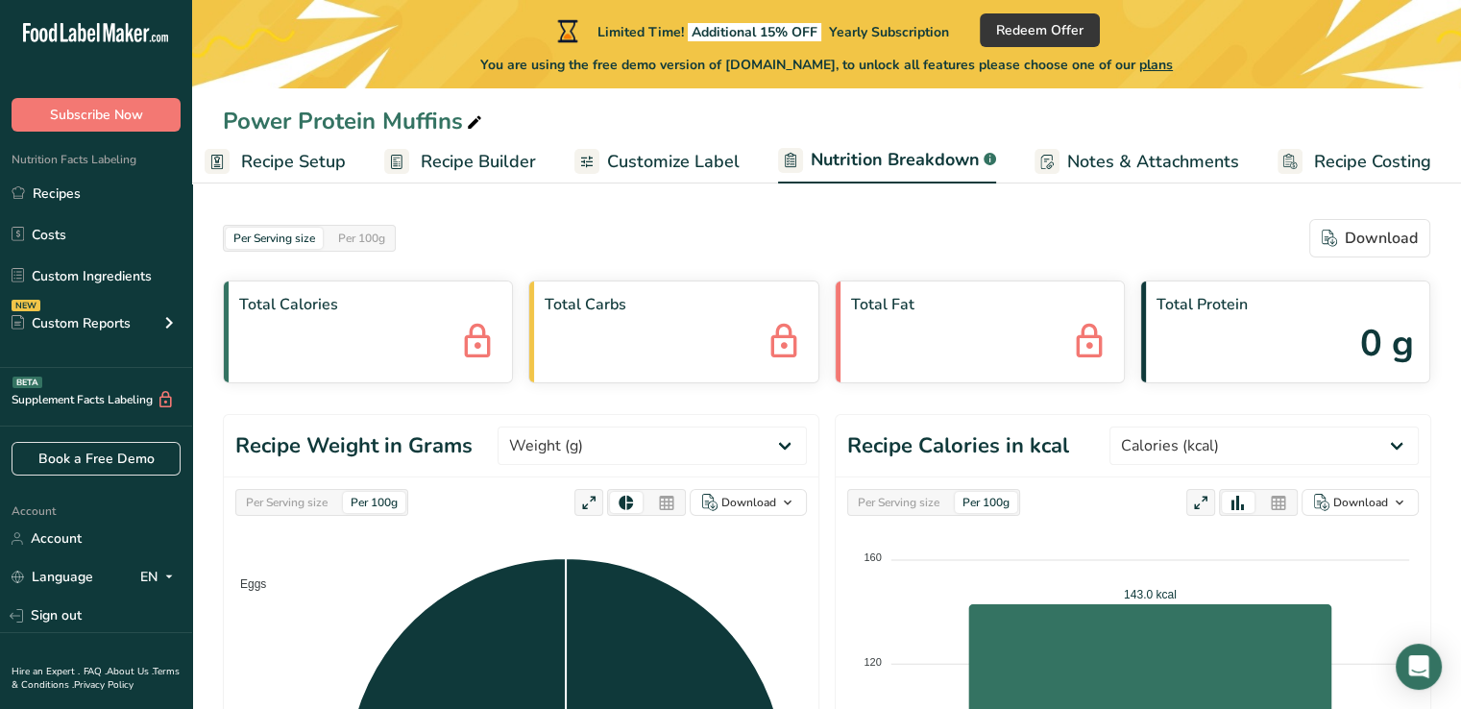
click at [1241, 325] on div "Total Protein 0 g" at bounding box center [1285, 331] width 290 height 103
